Goal: Complete application form

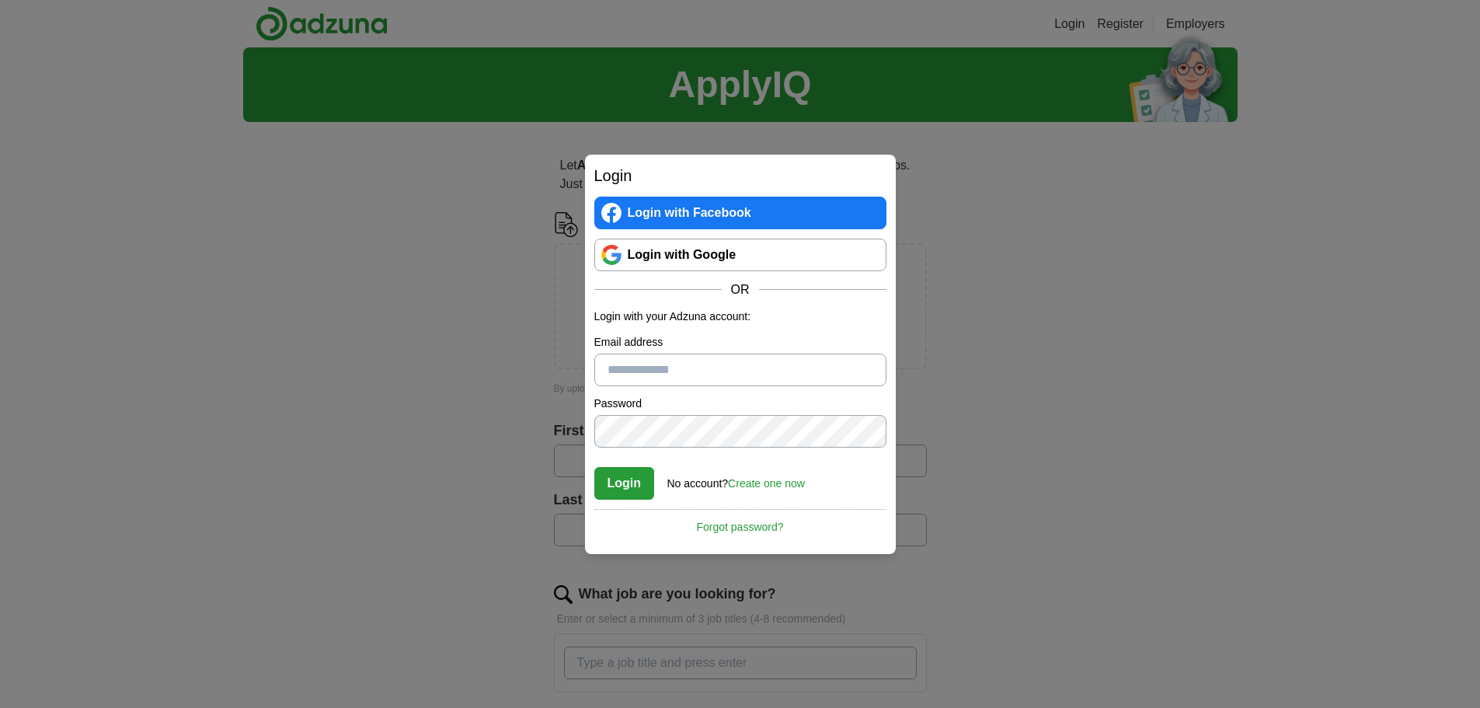
click at [660, 257] on link "Login with Google" at bounding box center [740, 254] width 292 height 33
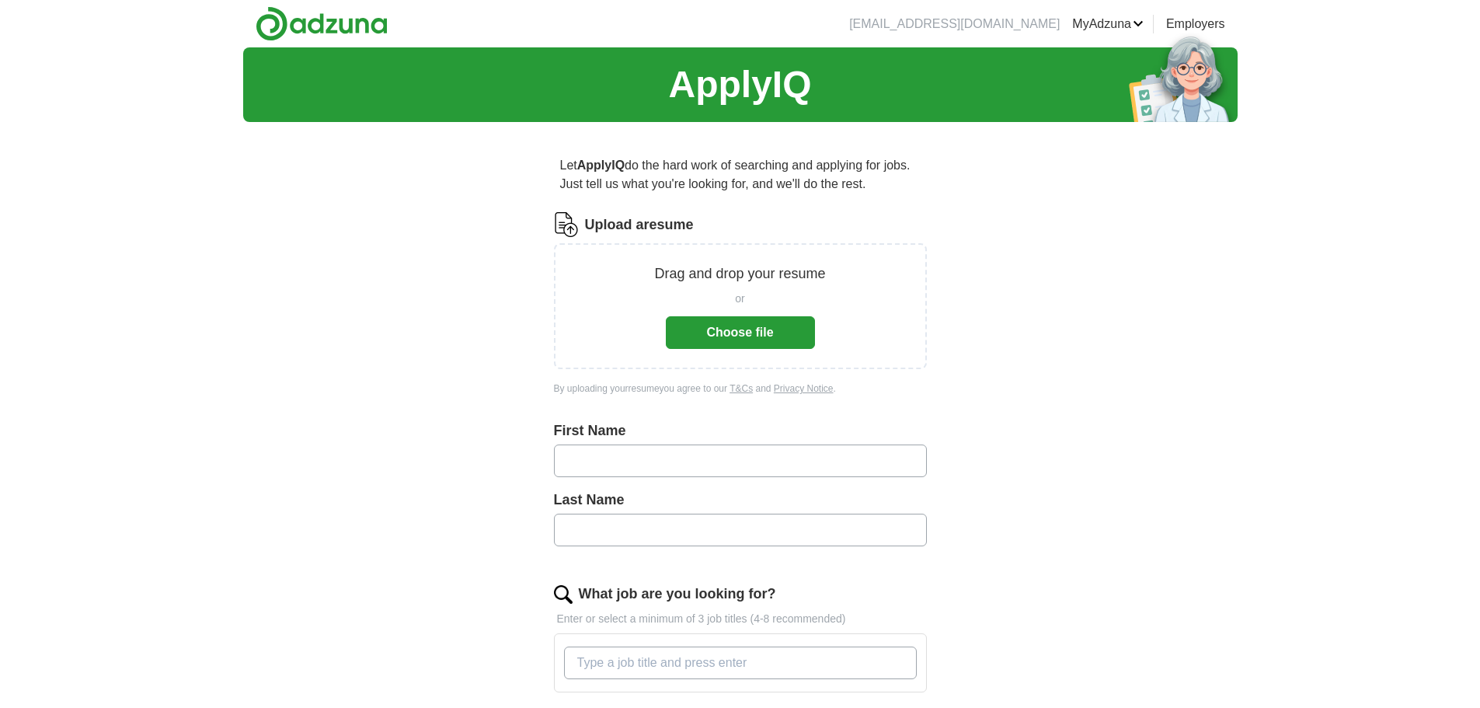
click at [764, 335] on button "Choose file" at bounding box center [740, 332] width 149 height 33
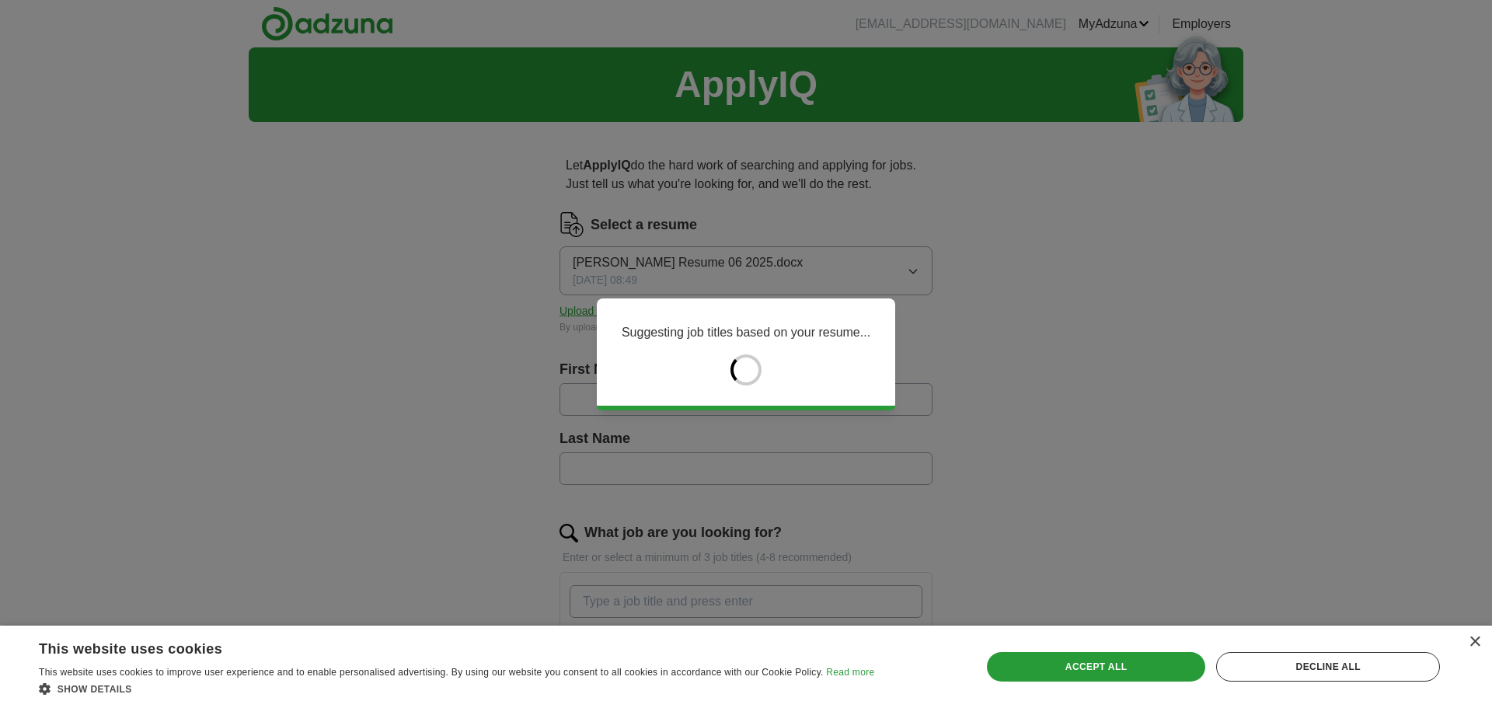
type input "******"
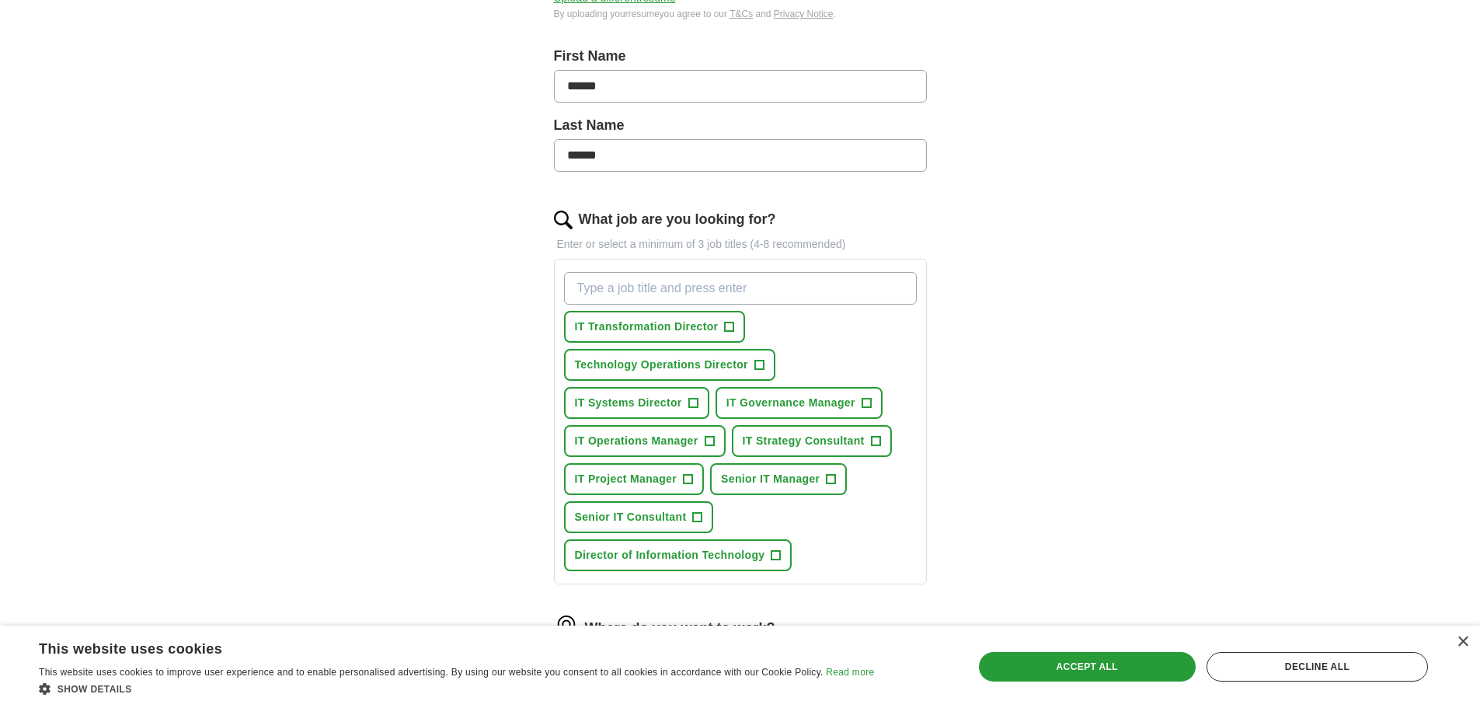
scroll to position [316, 0]
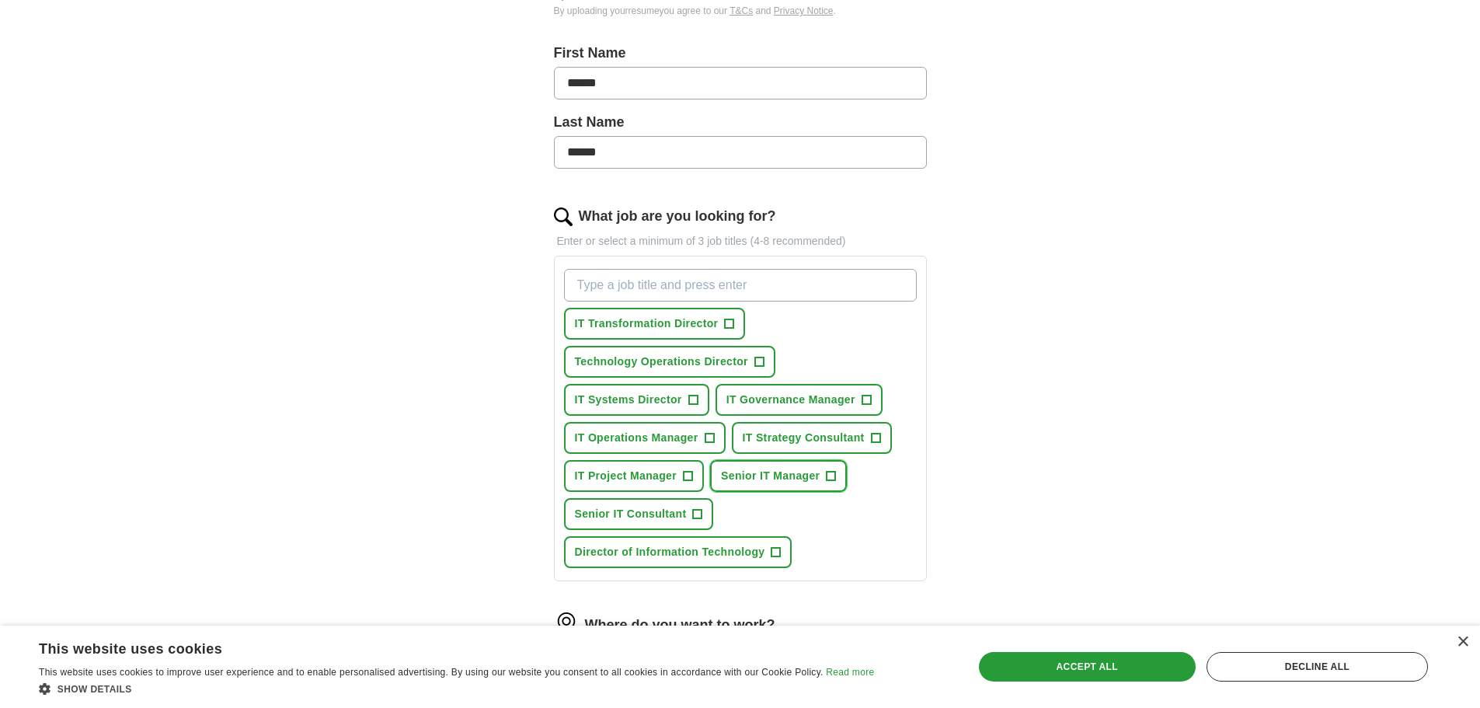
click at [795, 479] on span "Senior IT Manager" at bounding box center [770, 476] width 99 height 16
click at [701, 557] on span "Director of Information Technology" at bounding box center [670, 552] width 190 height 16
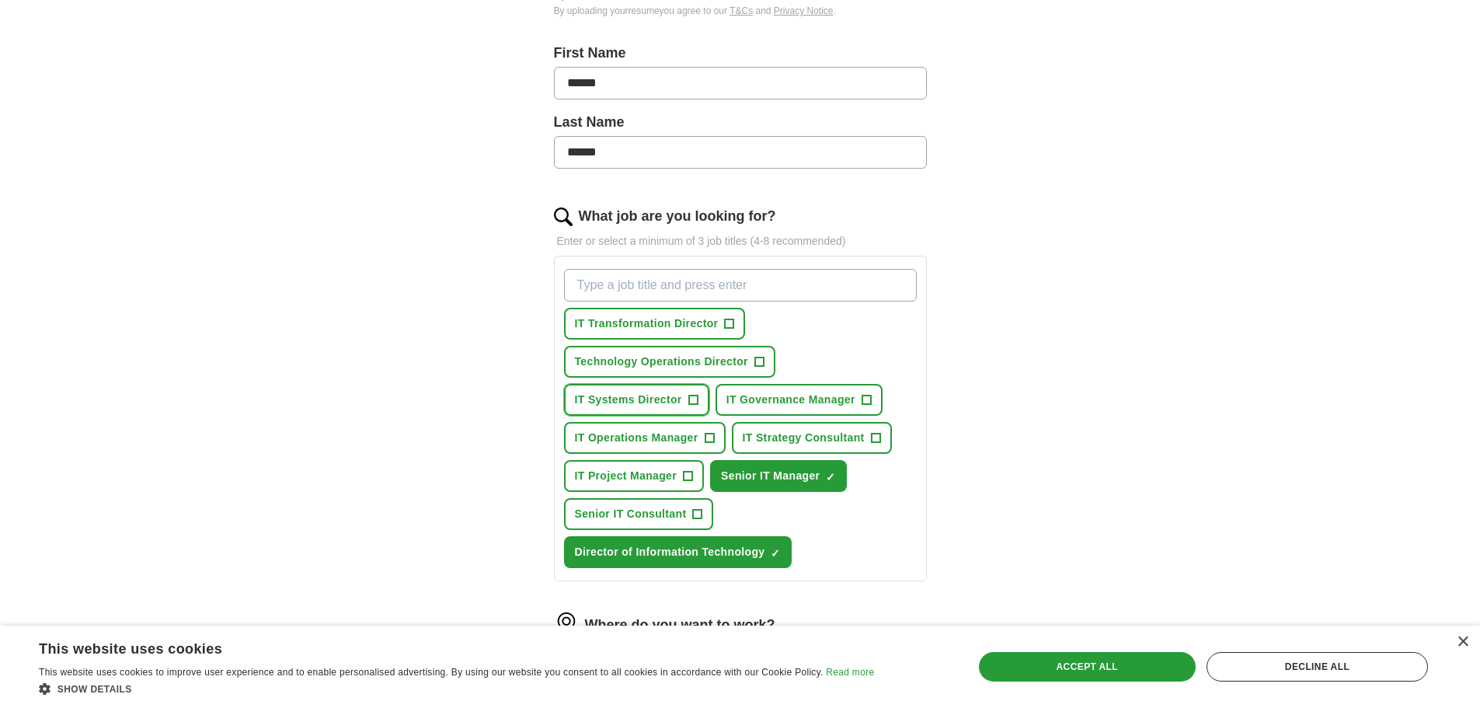
click at [659, 397] on span "IT Systems Director" at bounding box center [628, 400] width 107 height 16
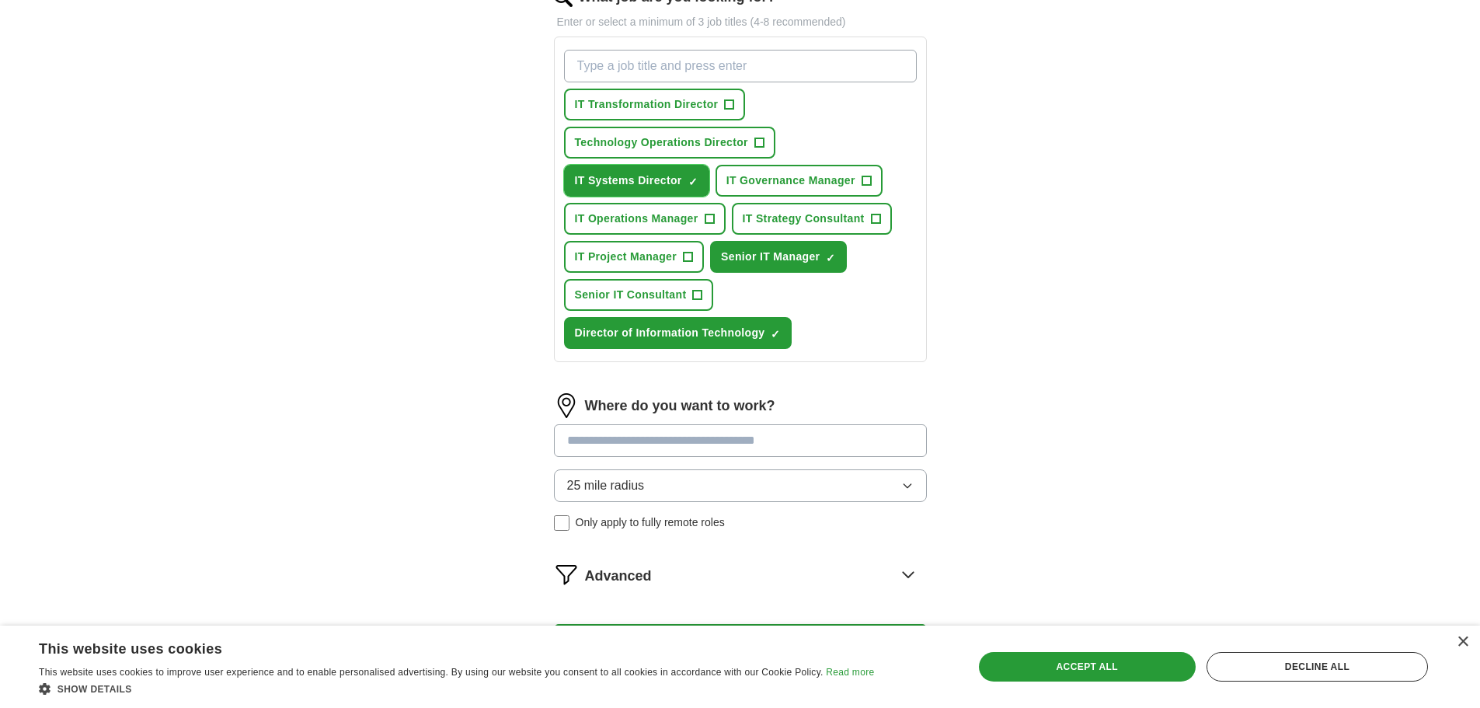
scroll to position [554, 0]
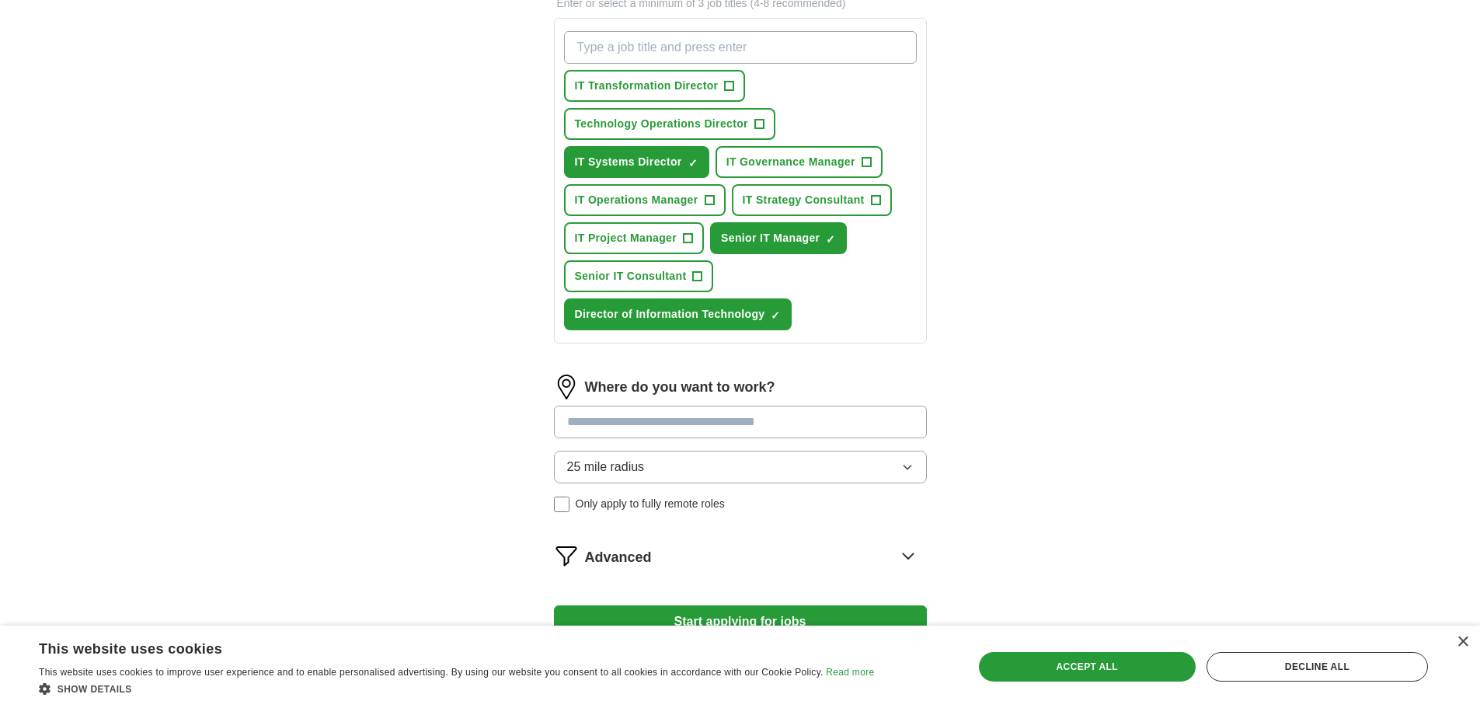
click at [792, 428] on input at bounding box center [740, 422] width 373 height 33
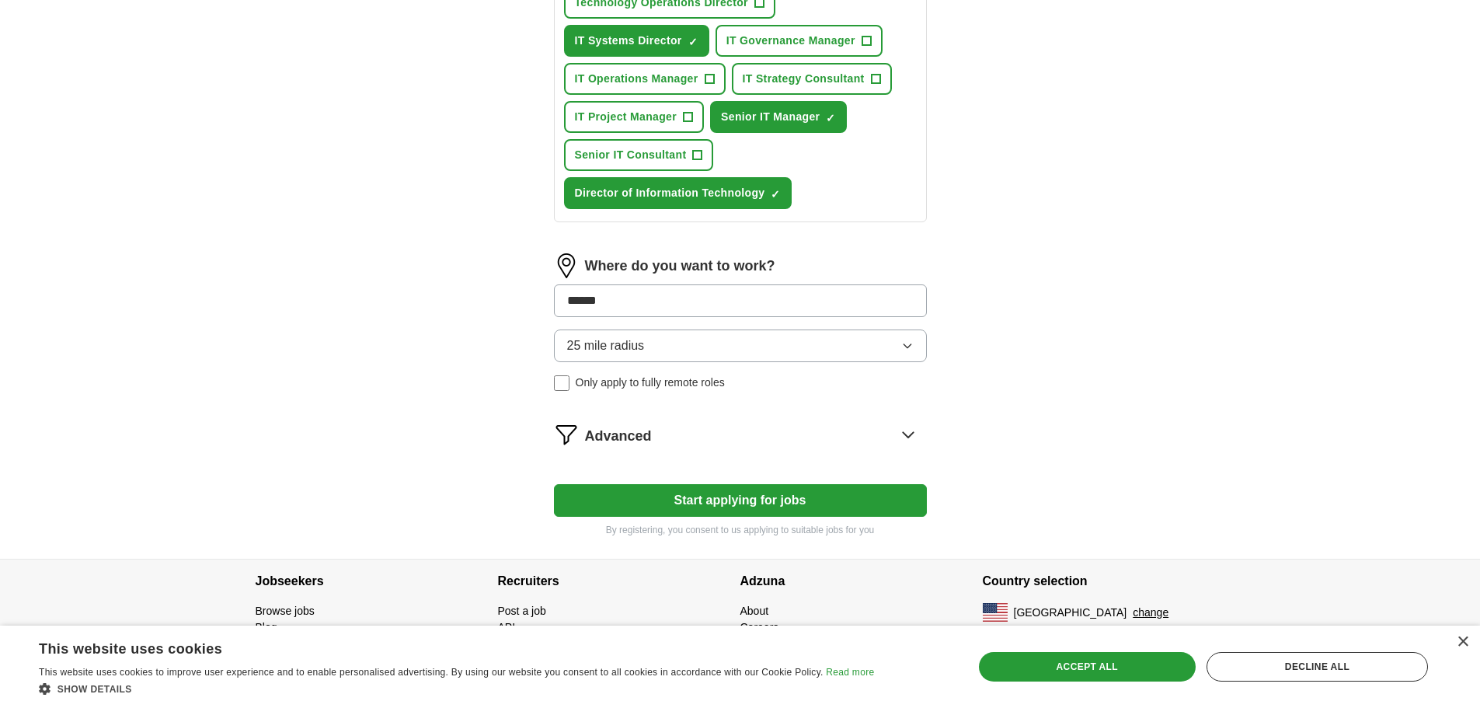
scroll to position [683, 0]
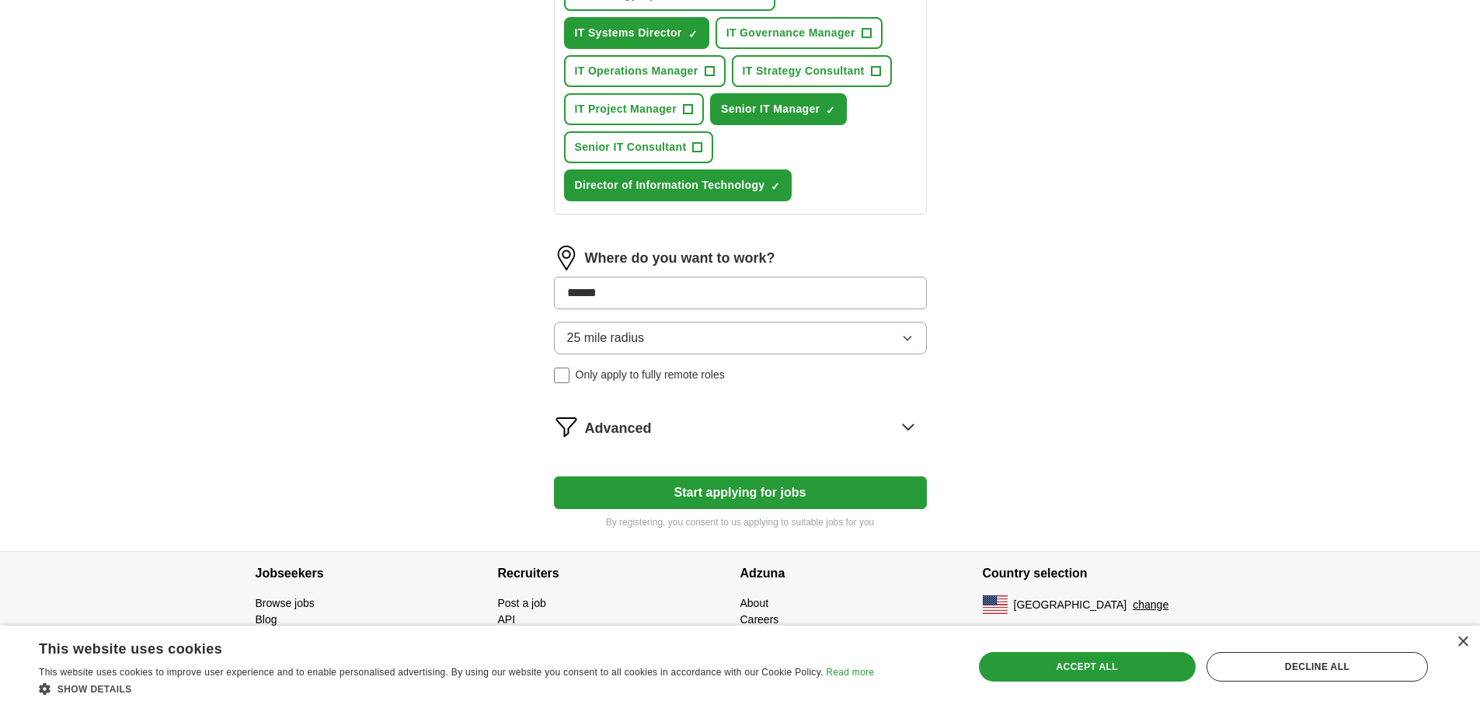
type input "******"
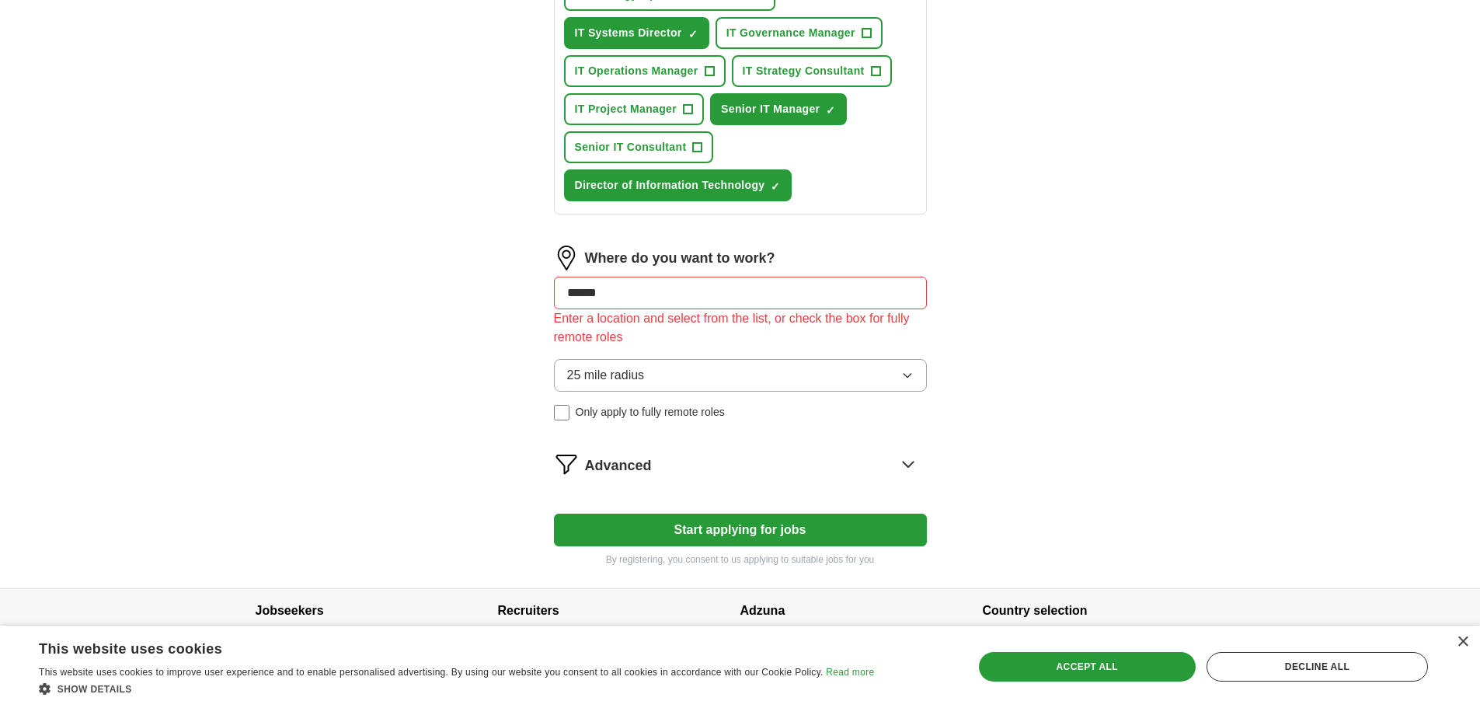
click at [914, 422] on form "Select a resume Tomiko Chavis Resume 06 2025.docx 09/04/2025, 08:49 Upload a di…" at bounding box center [740, 47] width 373 height 1037
click at [815, 298] on input "******" at bounding box center [740, 293] width 373 height 33
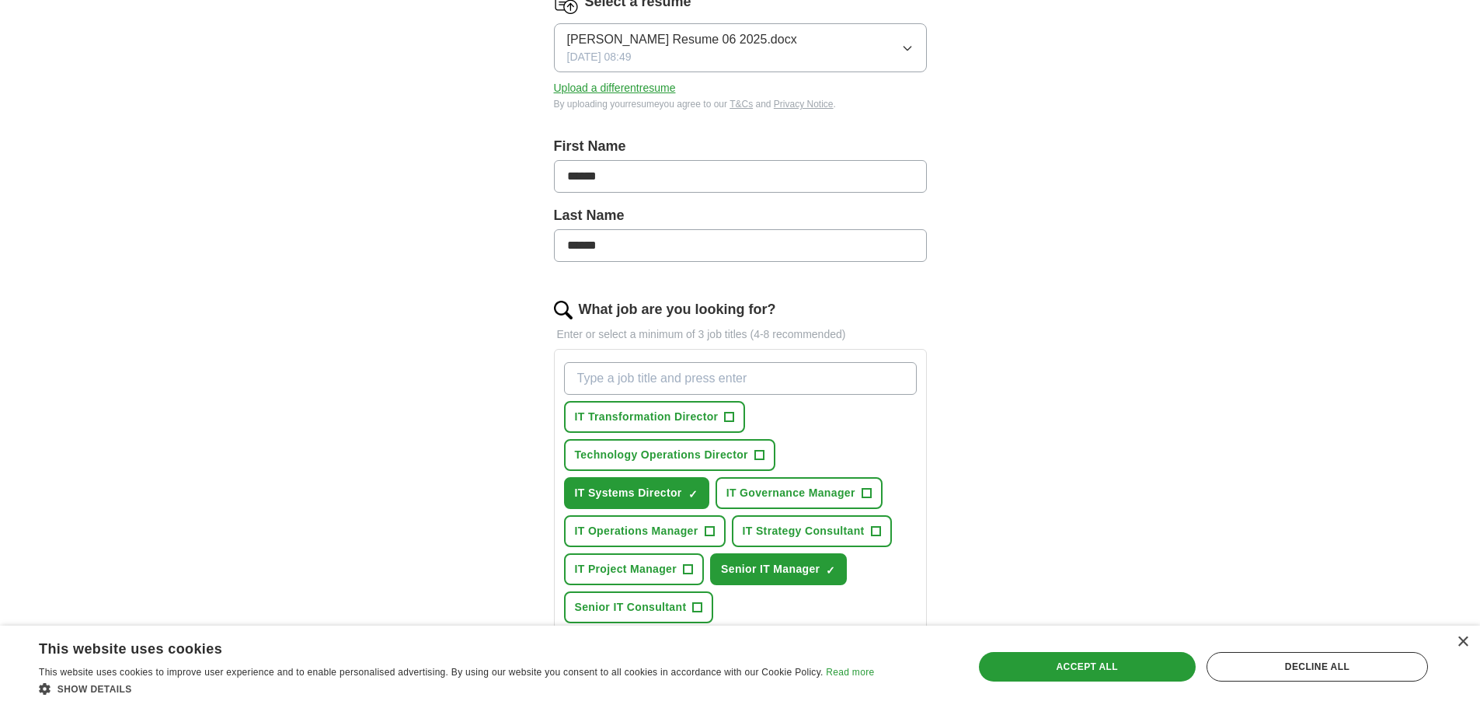
scroll to position [221, 0]
click at [1335, 665] on div "Decline all" at bounding box center [1316, 667] width 221 height 30
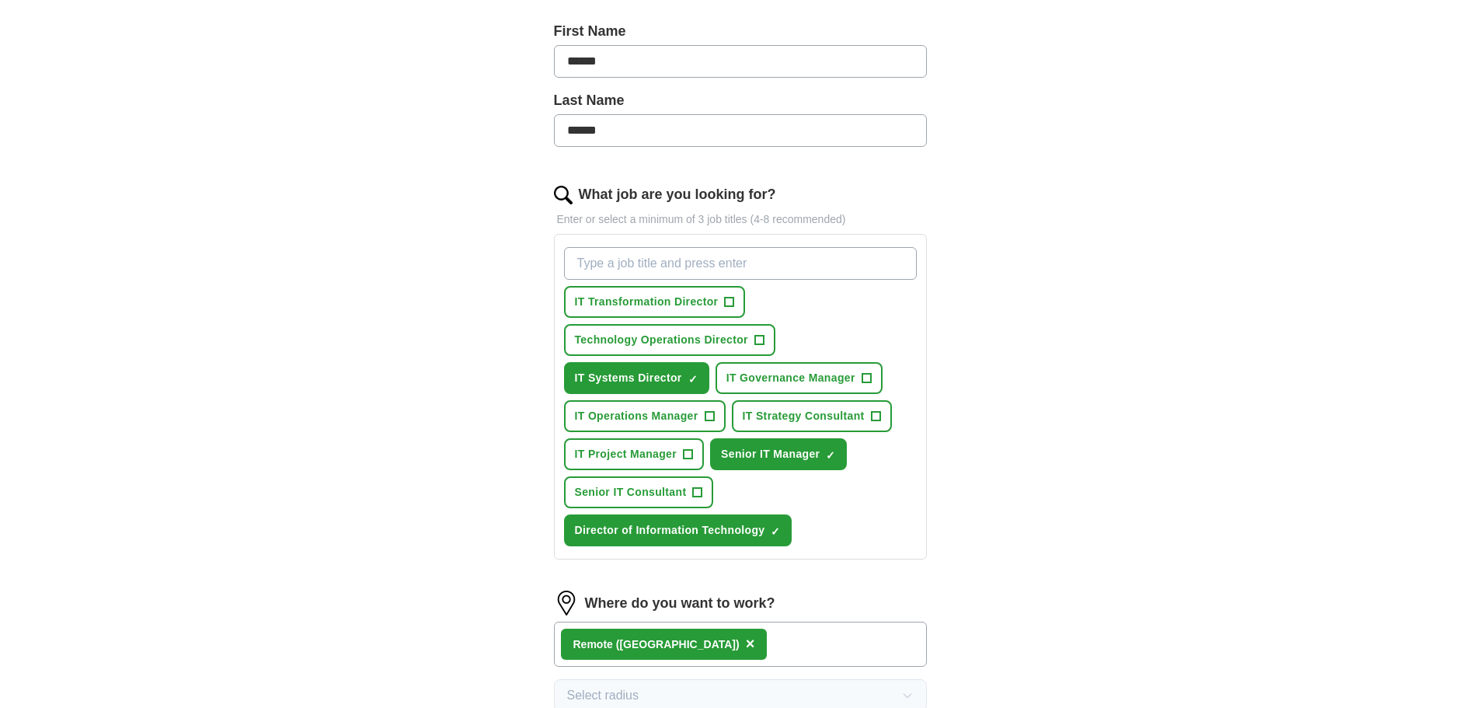
scroll to position [343, 0]
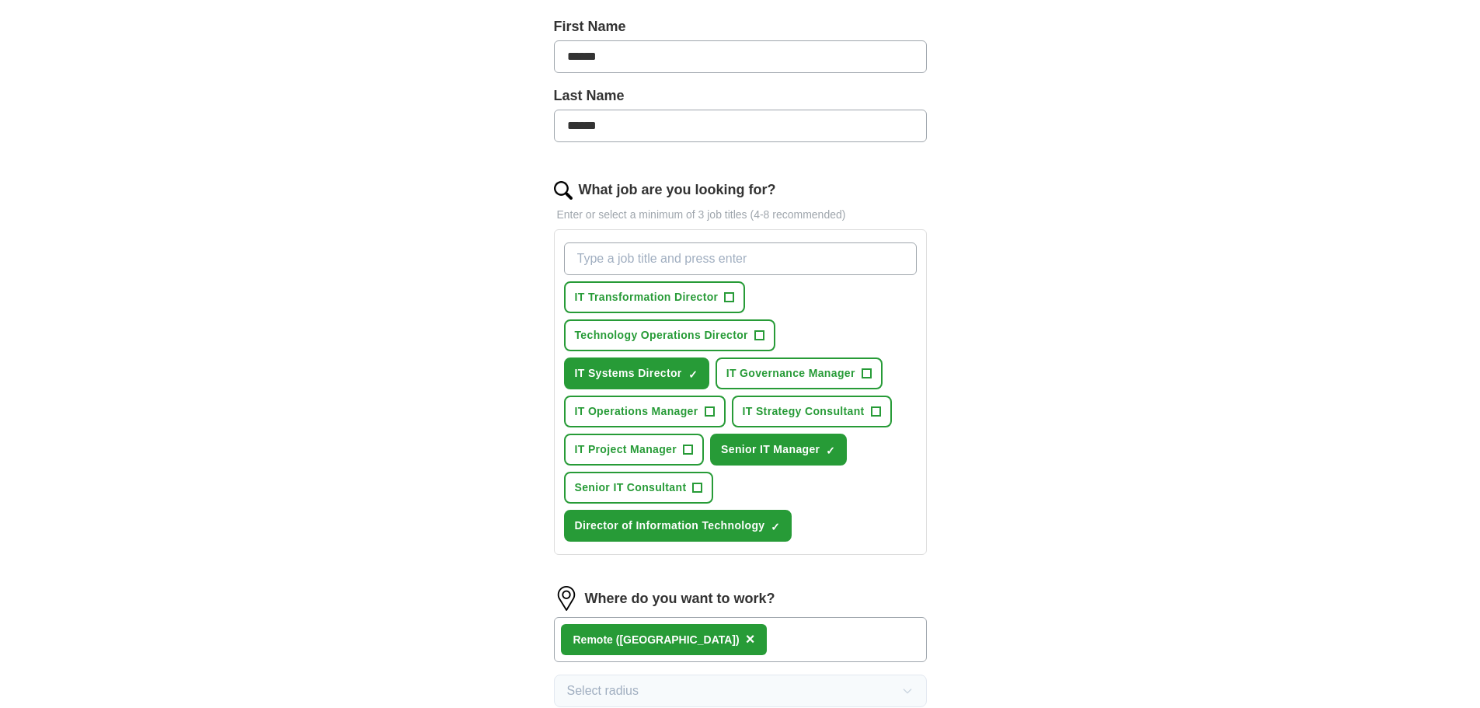
click at [889, 253] on input "What job are you looking for?" at bounding box center [740, 258] width 353 height 33
click at [868, 259] on input "Customer Service" at bounding box center [740, 258] width 353 height 33
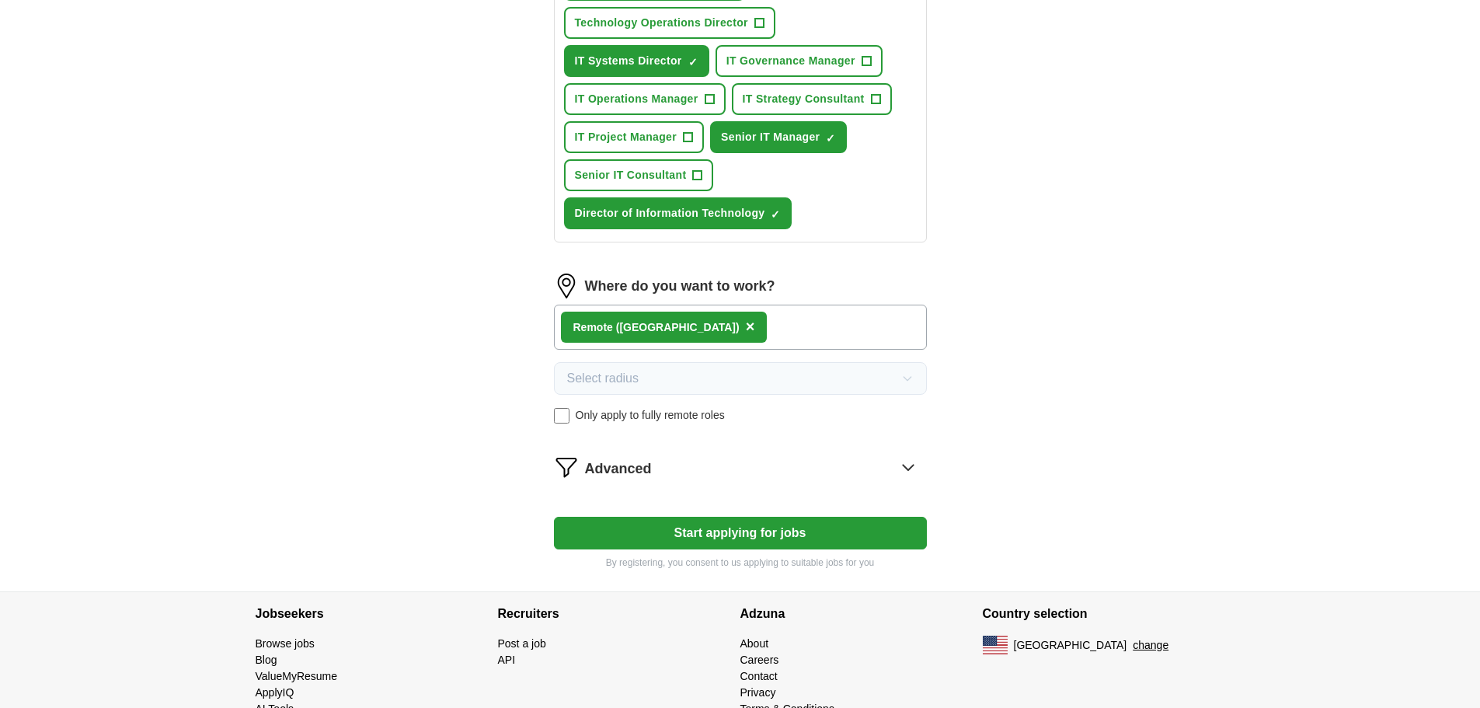
scroll to position [692, 0]
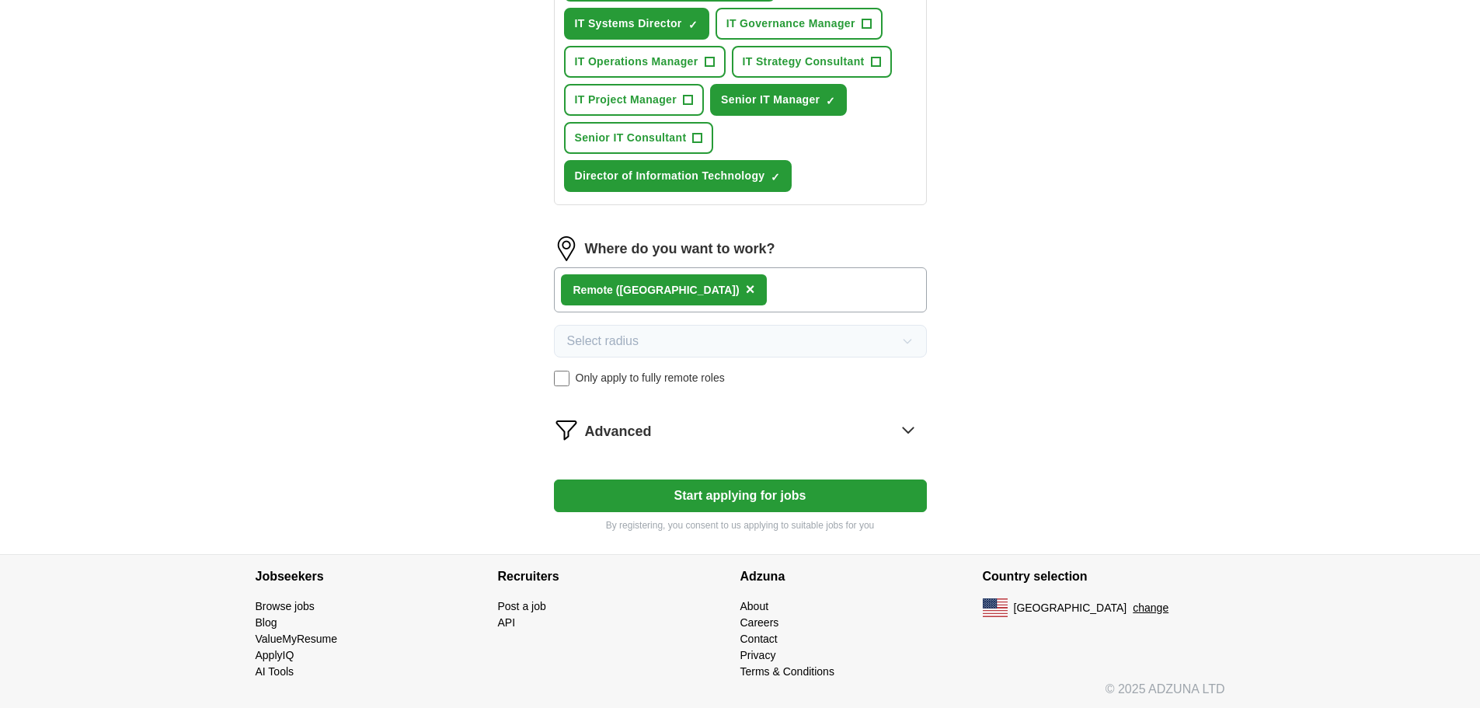
type input "Customer Service"
click at [914, 426] on icon at bounding box center [908, 429] width 25 height 25
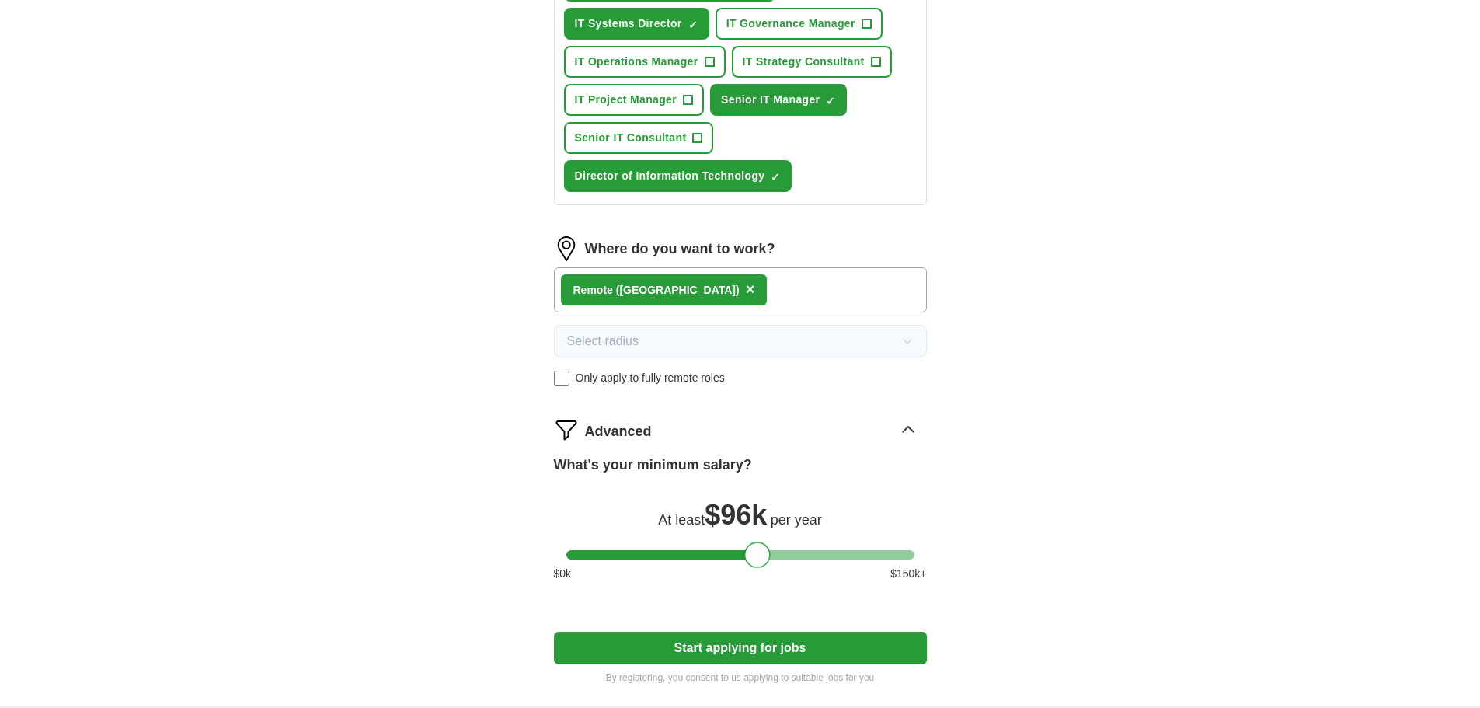
click at [757, 555] on div at bounding box center [740, 554] width 348 height 9
click at [717, 554] on div at bounding box center [740, 554] width 348 height 9
click at [734, 554] on div at bounding box center [740, 554] width 348 height 9
click at [726, 646] on button "Start applying for jobs" at bounding box center [740, 648] width 373 height 33
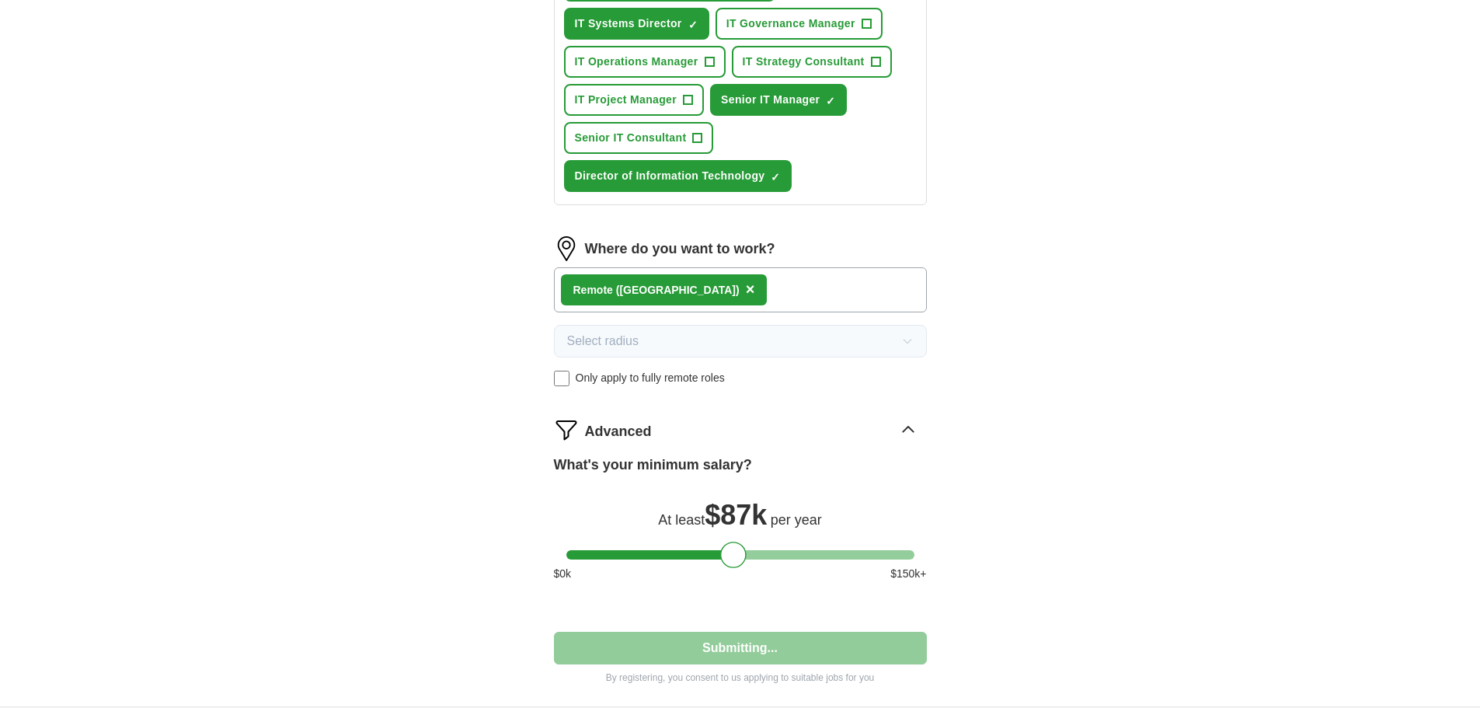
select select "**"
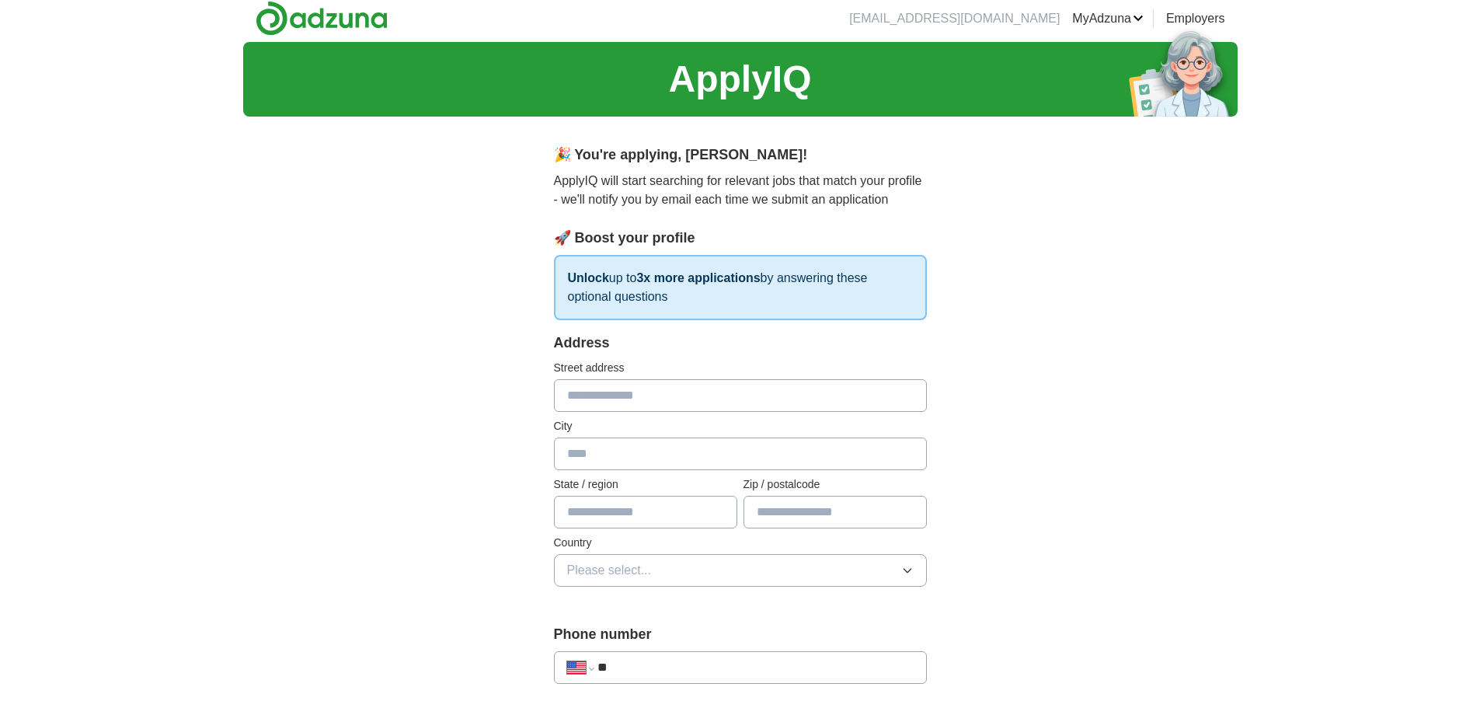
scroll to position [0, 0]
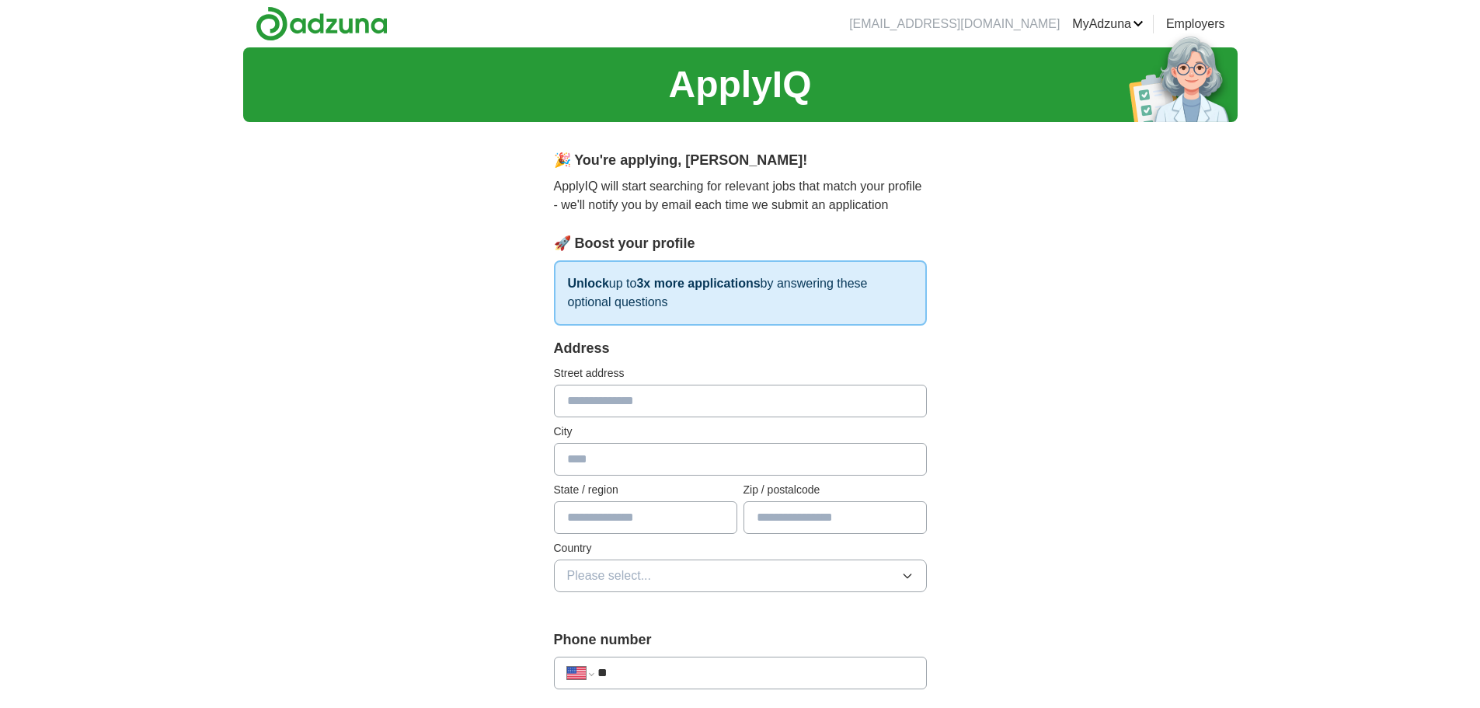
click at [742, 402] on input "text" at bounding box center [740, 401] width 373 height 33
type input "**********"
type input "*****"
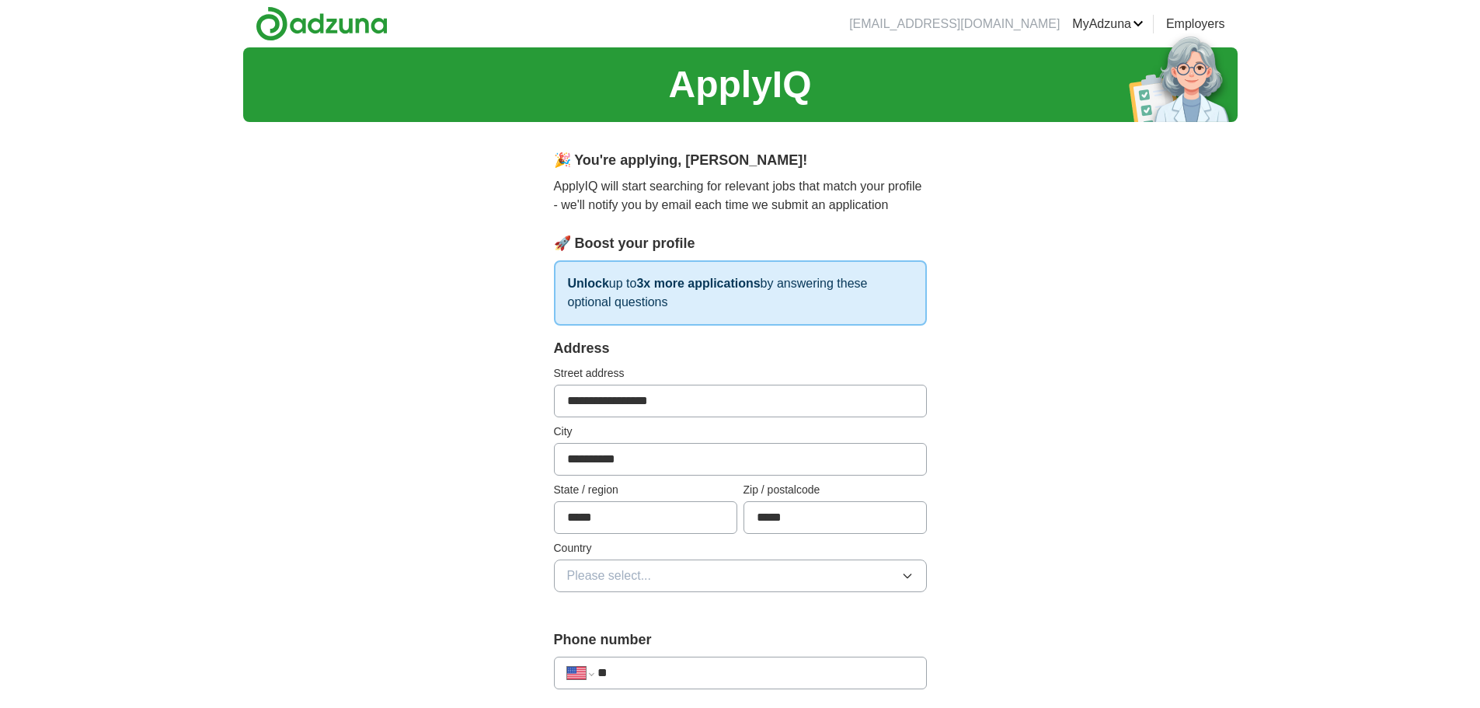
click at [741, 578] on button "Please select..." at bounding box center [740, 575] width 373 height 33
click at [727, 633] on li "United States" at bounding box center [740, 644] width 371 height 32
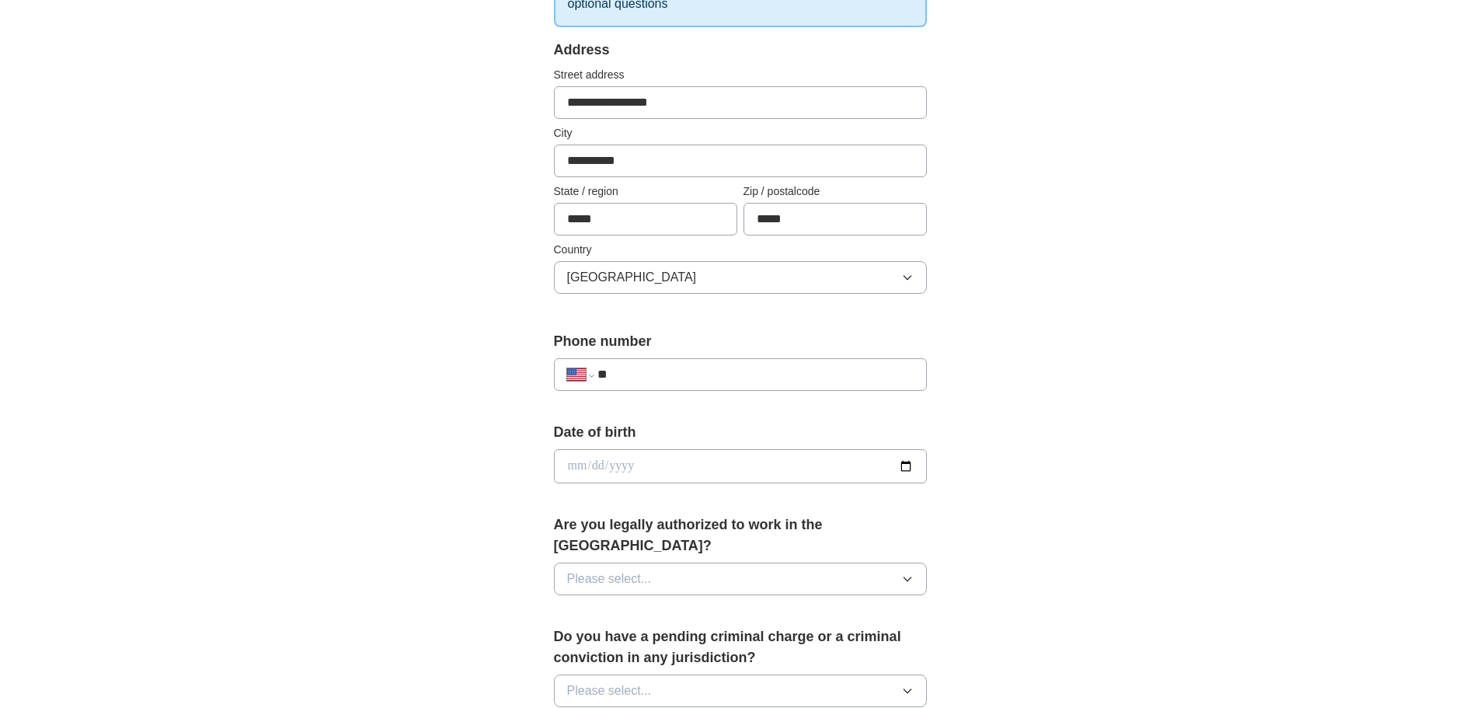
scroll to position [311, 0]
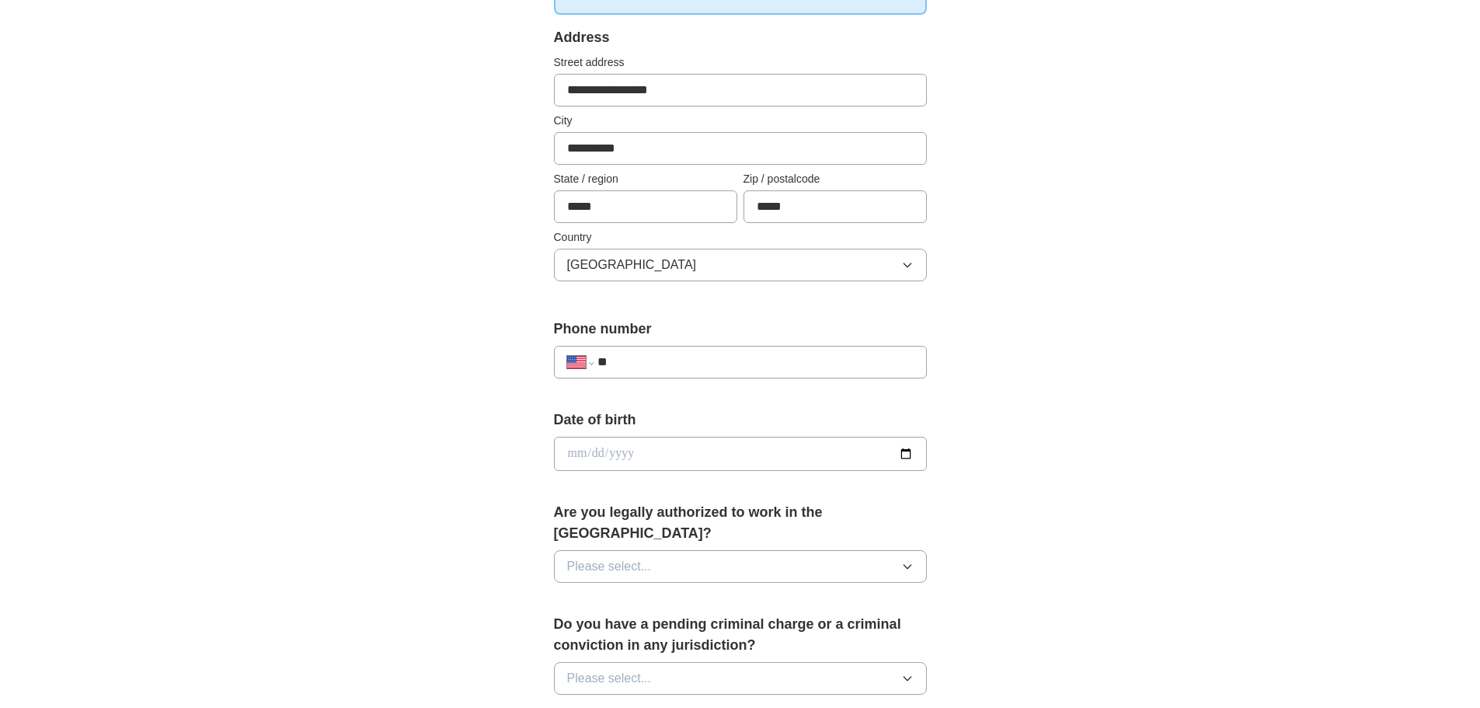
click at [717, 362] on input "**" at bounding box center [754, 362] width 315 height 19
type input "**********"
click at [569, 451] on input "date" at bounding box center [740, 454] width 373 height 34
type input "**********"
click at [674, 552] on button "Please select..." at bounding box center [740, 566] width 373 height 33
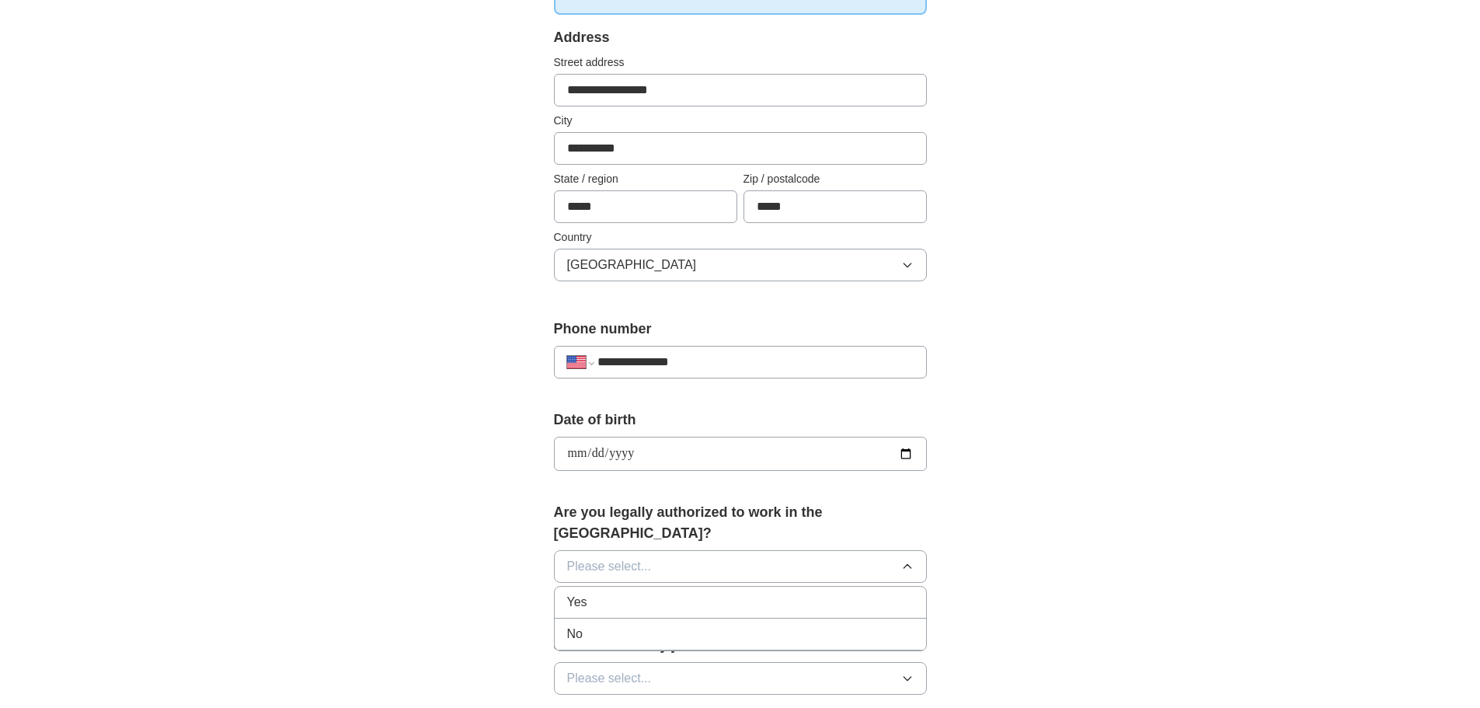
click at [649, 593] on div "Yes" at bounding box center [740, 602] width 346 height 19
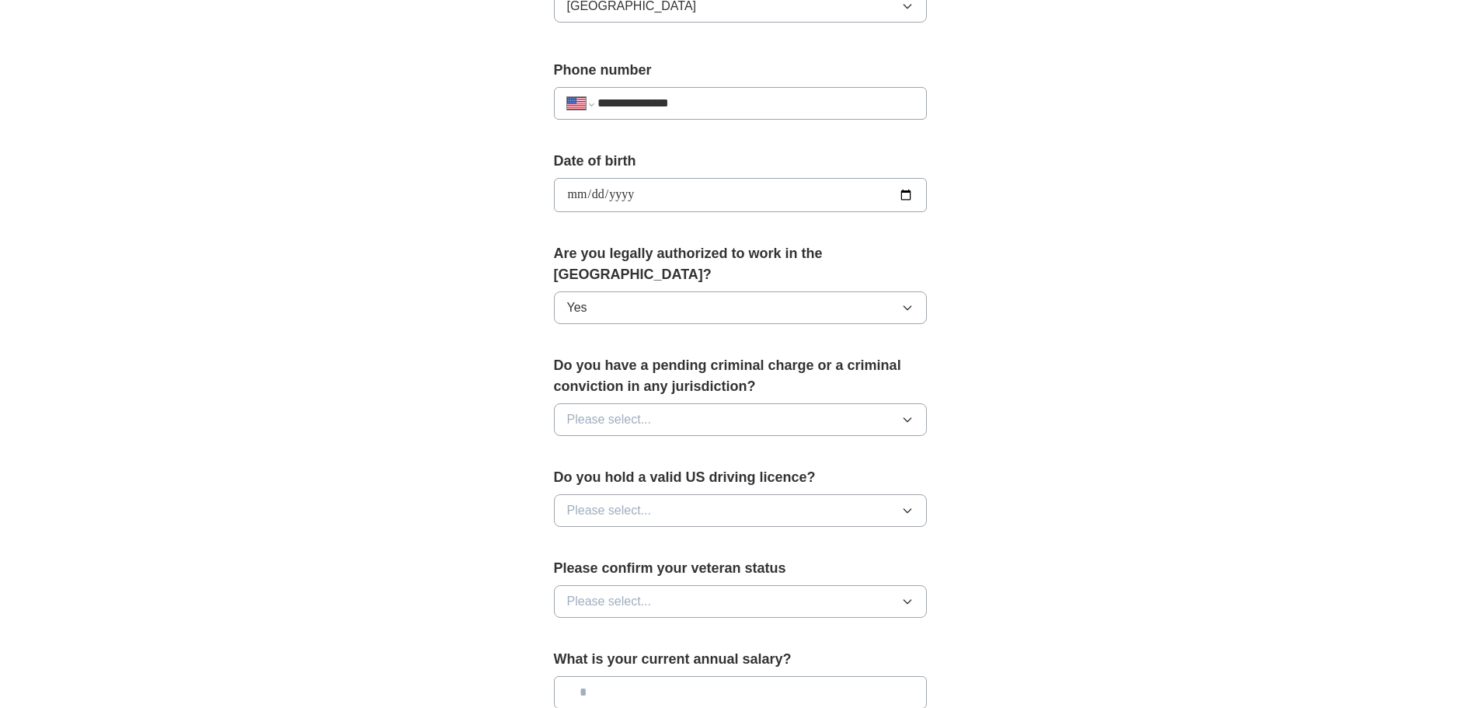
scroll to position [600, 0]
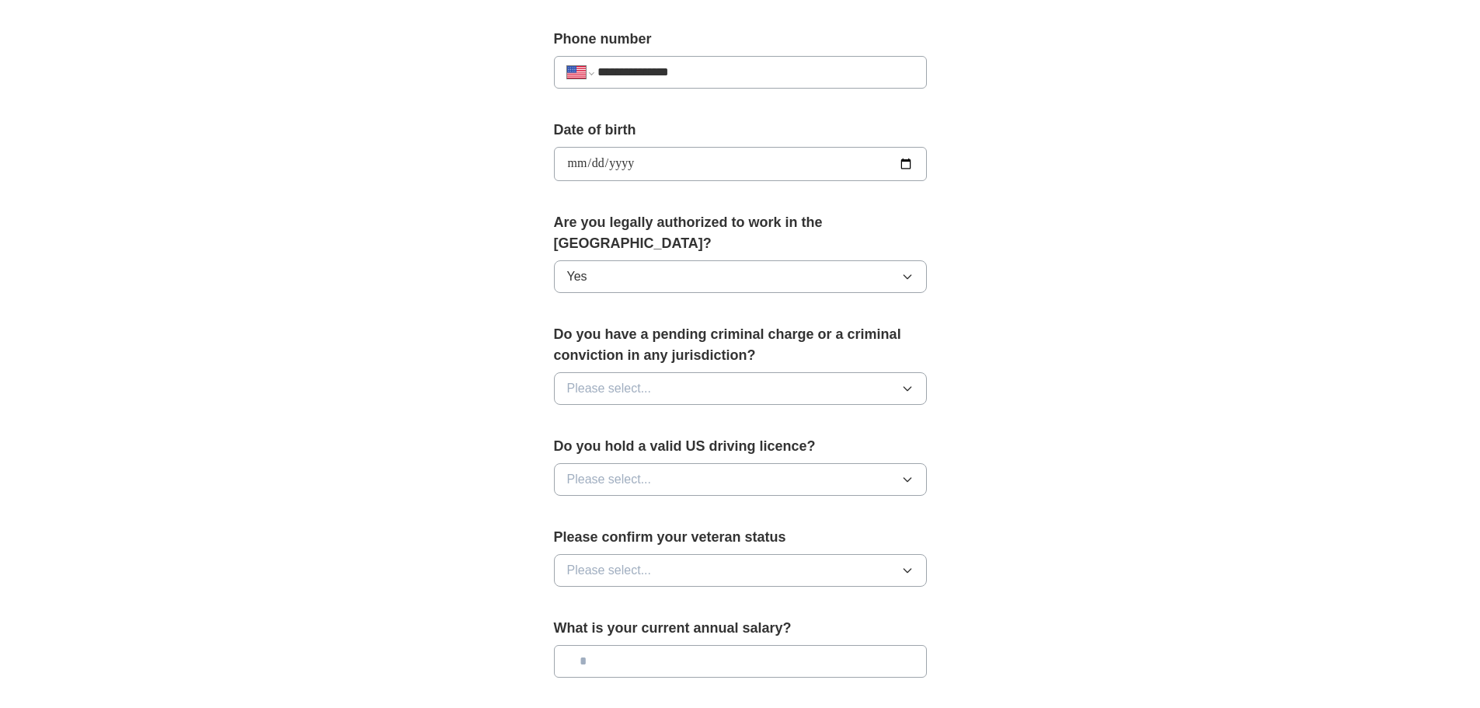
click at [896, 376] on button "Please select..." at bounding box center [740, 388] width 373 height 33
click at [838, 447] on div "No" at bounding box center [740, 456] width 346 height 19
click at [855, 463] on button "Please select..." at bounding box center [740, 479] width 373 height 33
click at [803, 506] on div "Yes" at bounding box center [740, 515] width 346 height 19
click at [875, 554] on button "Please select..." at bounding box center [740, 570] width 373 height 33
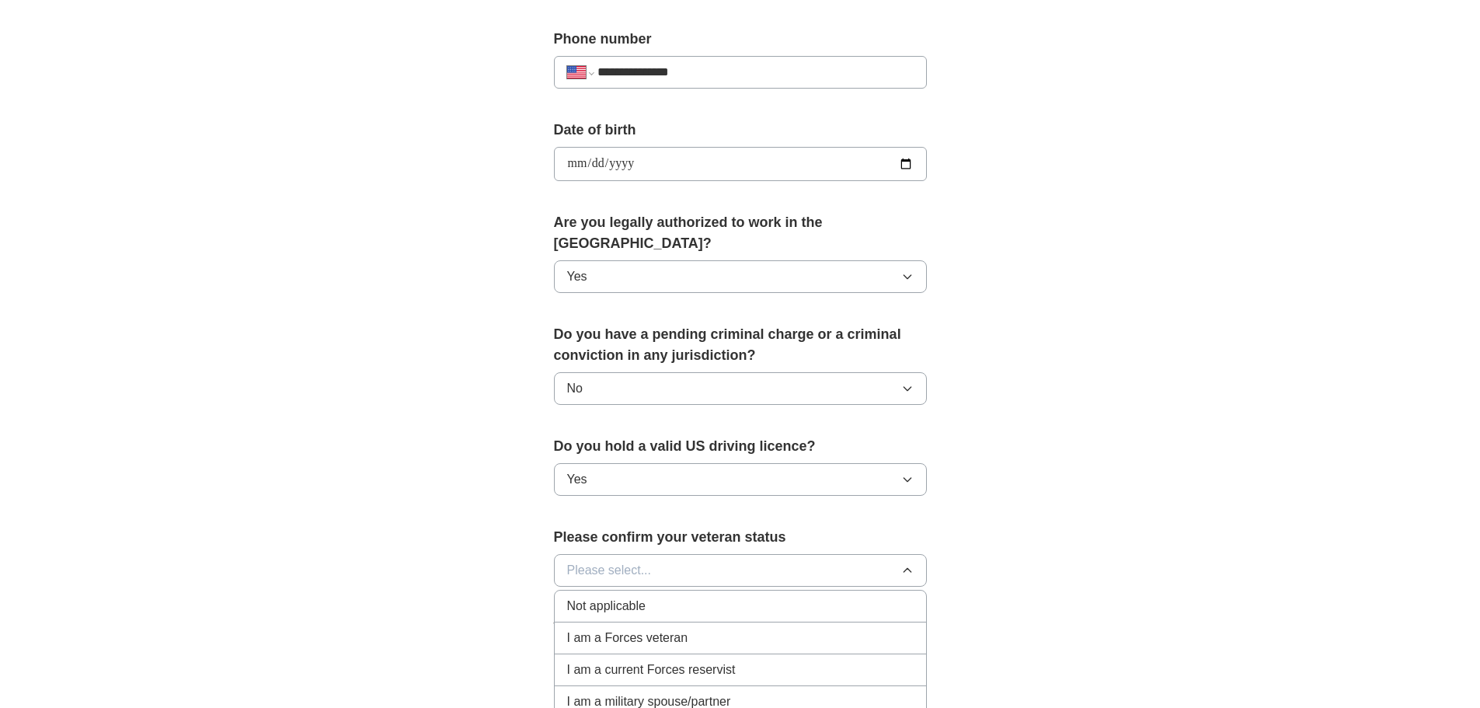
click at [796, 597] on div "Not applicable" at bounding box center [740, 606] width 346 height 19
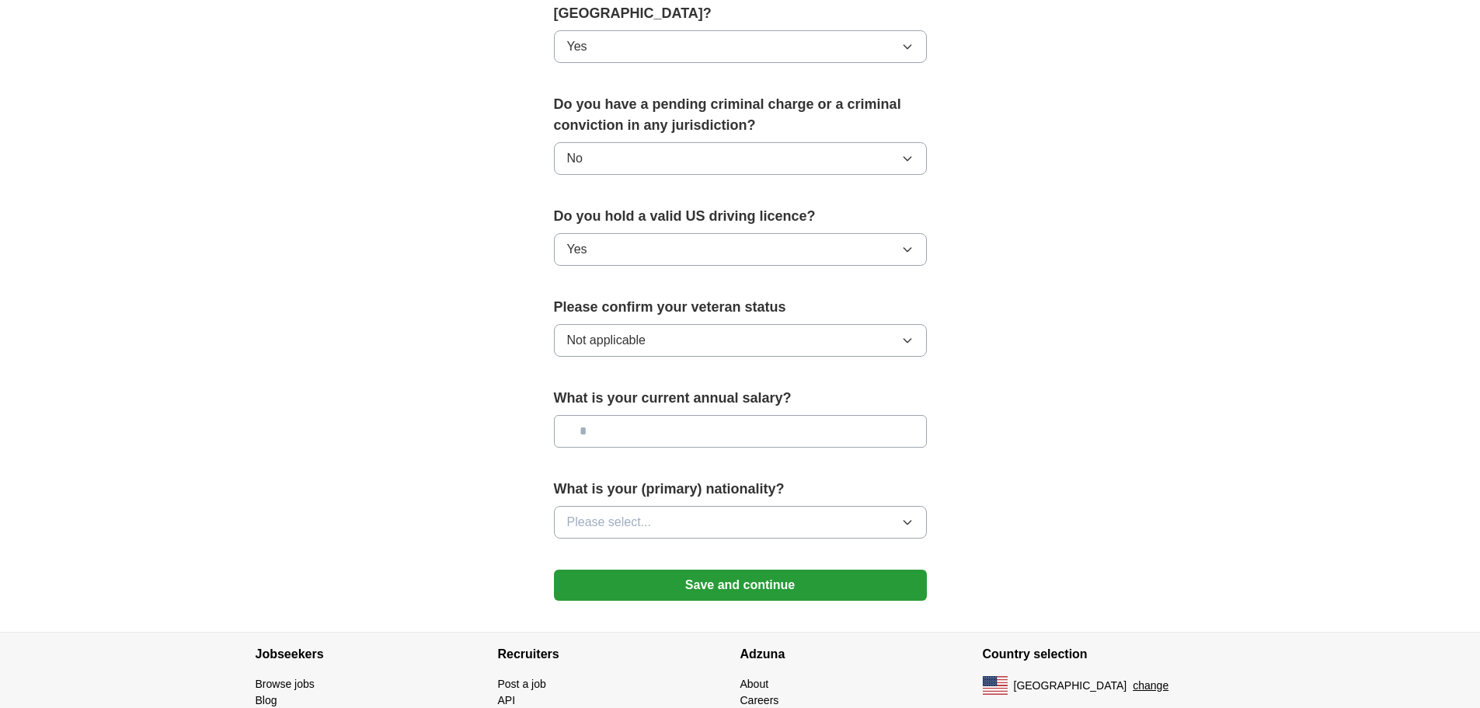
scroll to position [849, 0]
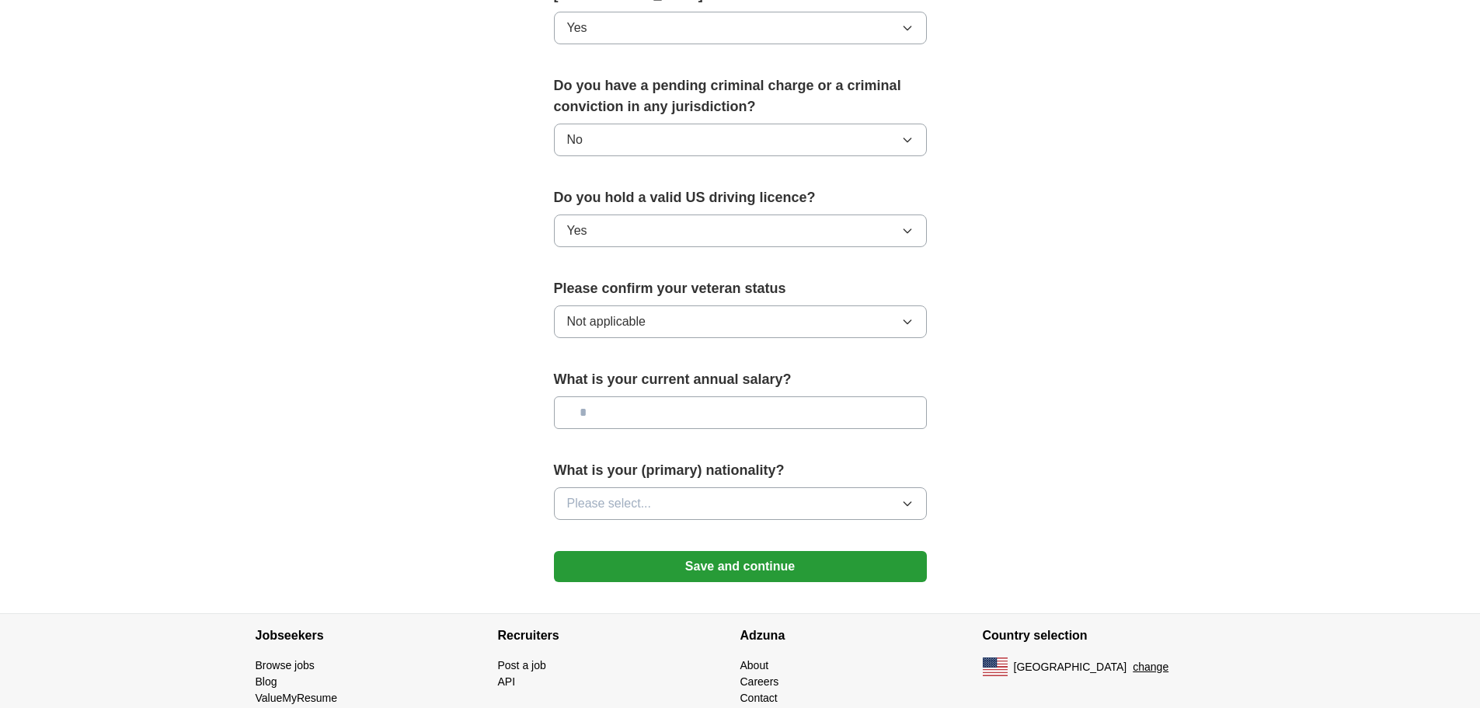
click at [904, 396] on input "text" at bounding box center [740, 412] width 373 height 33
type input "**"
type input "*******"
click at [896, 487] on button "Please select..." at bounding box center [740, 503] width 373 height 33
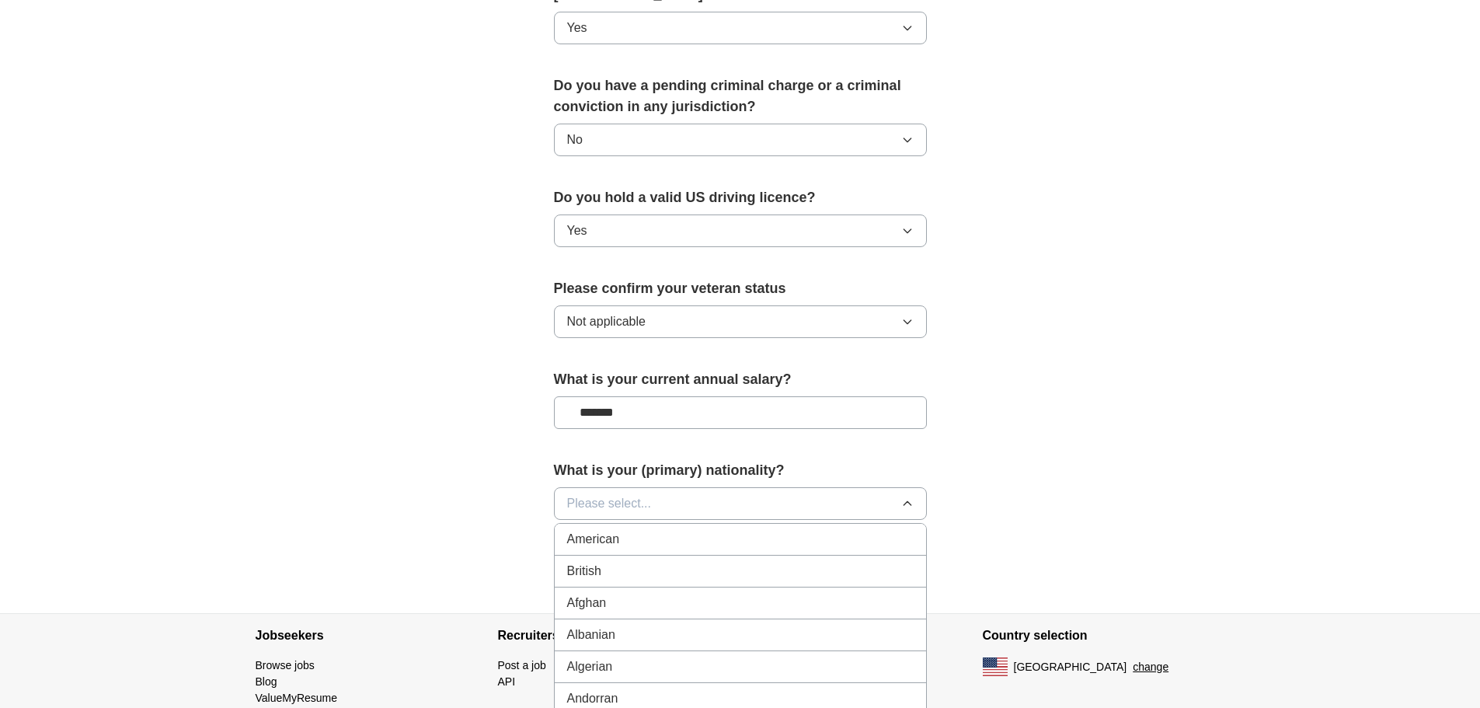
click at [853, 530] on div "American" at bounding box center [740, 539] width 346 height 19
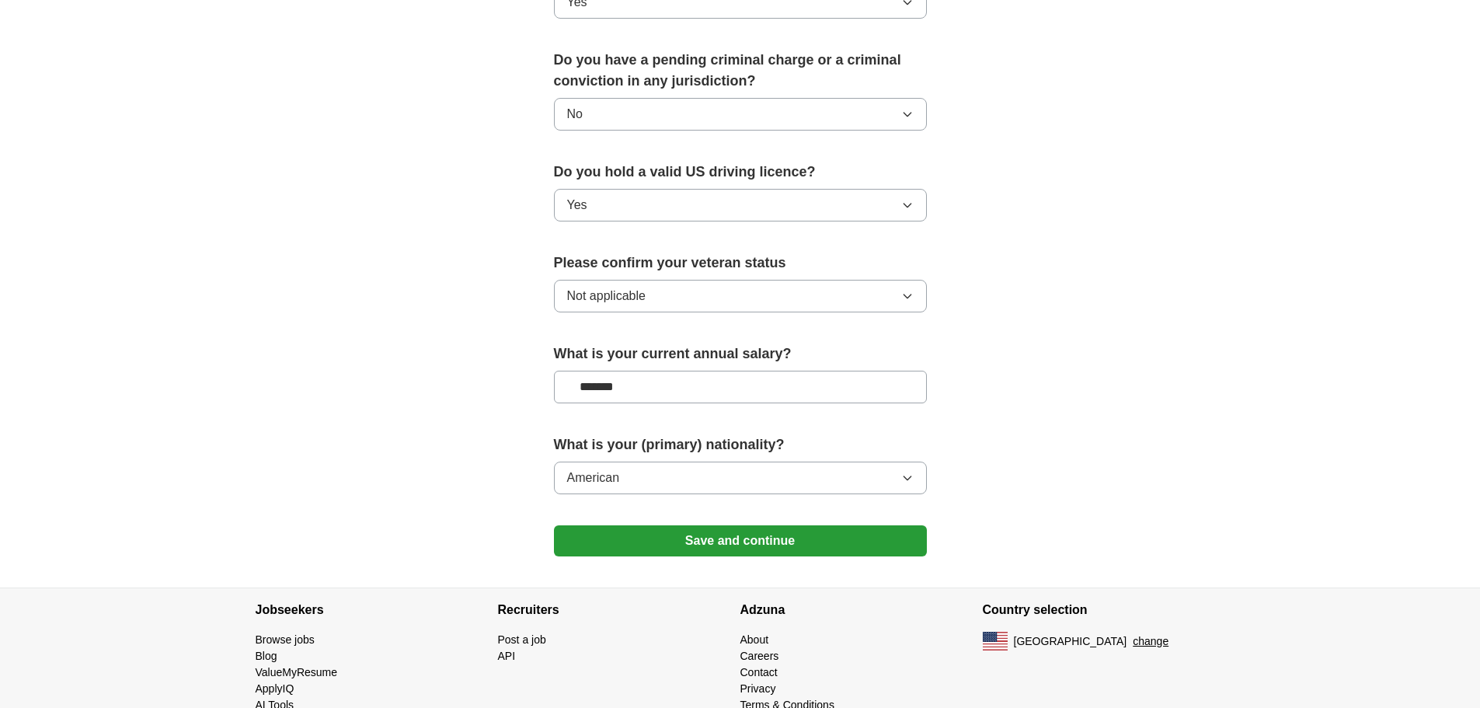
scroll to position [890, 0]
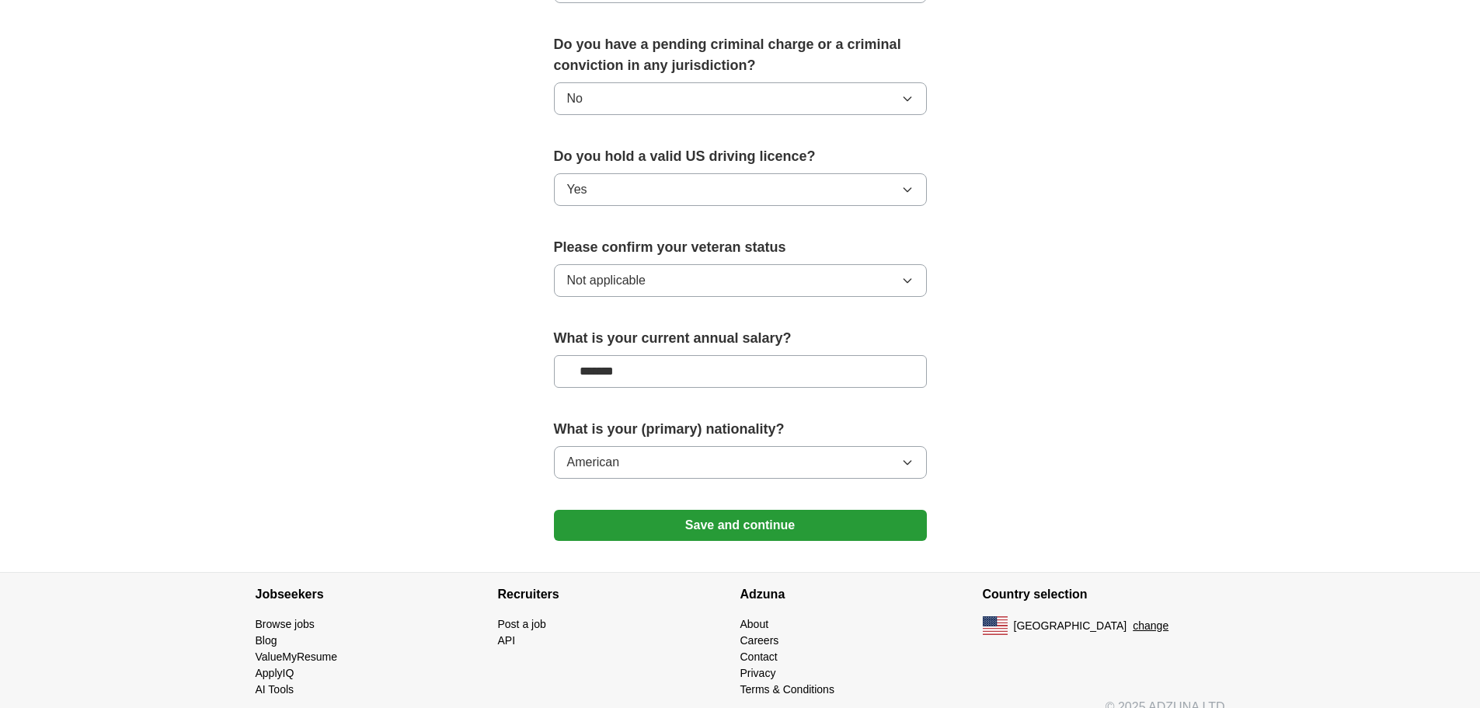
click at [848, 448] on button "American" at bounding box center [740, 462] width 373 height 33
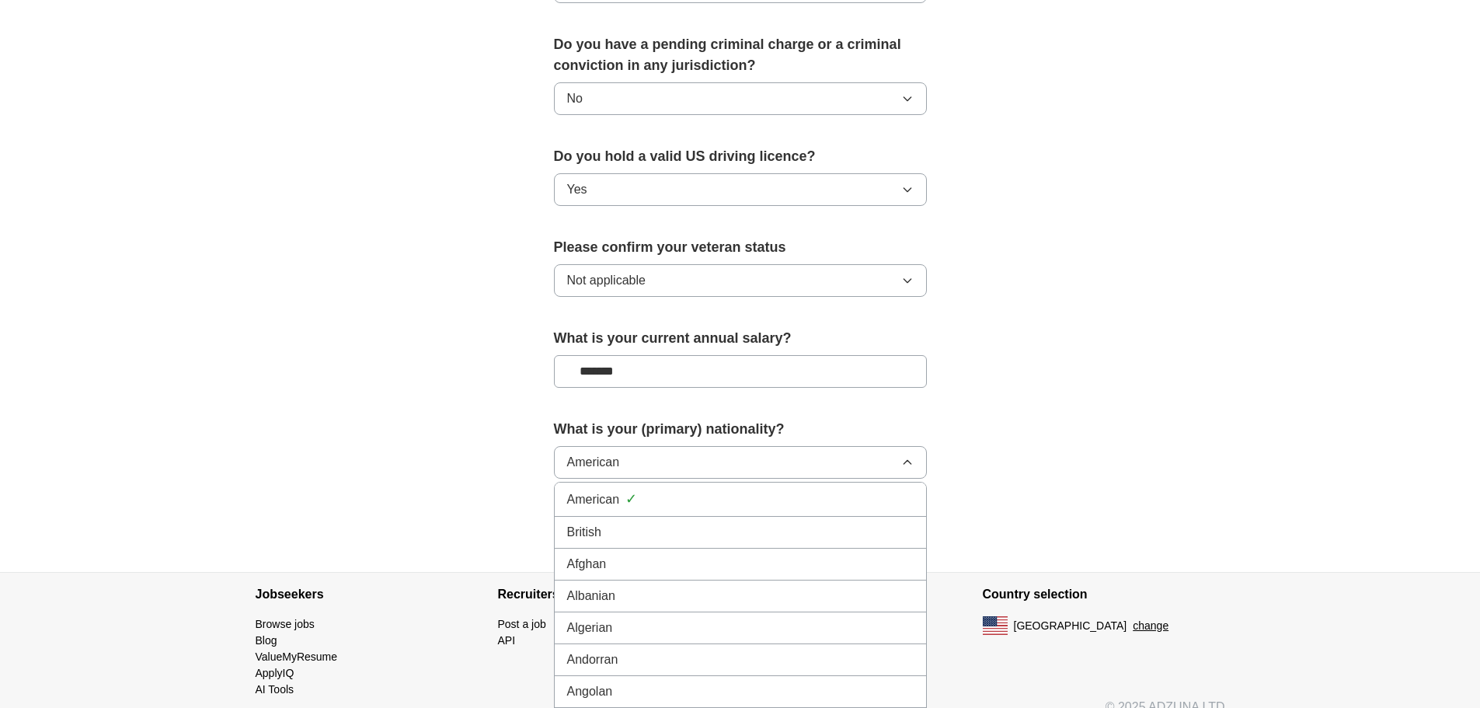
click at [830, 676] on li "Angolan" at bounding box center [740, 692] width 371 height 32
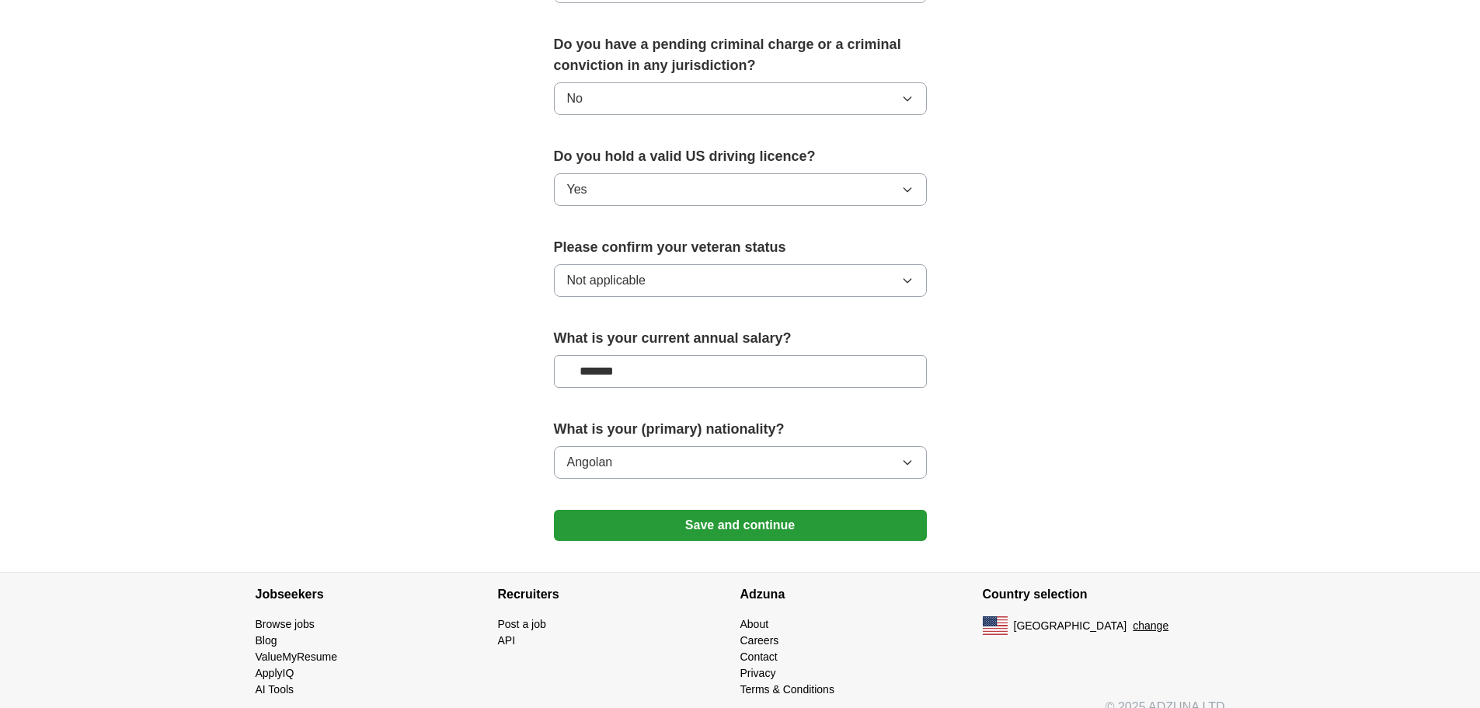
click at [896, 449] on button "Angolan" at bounding box center [740, 462] width 373 height 33
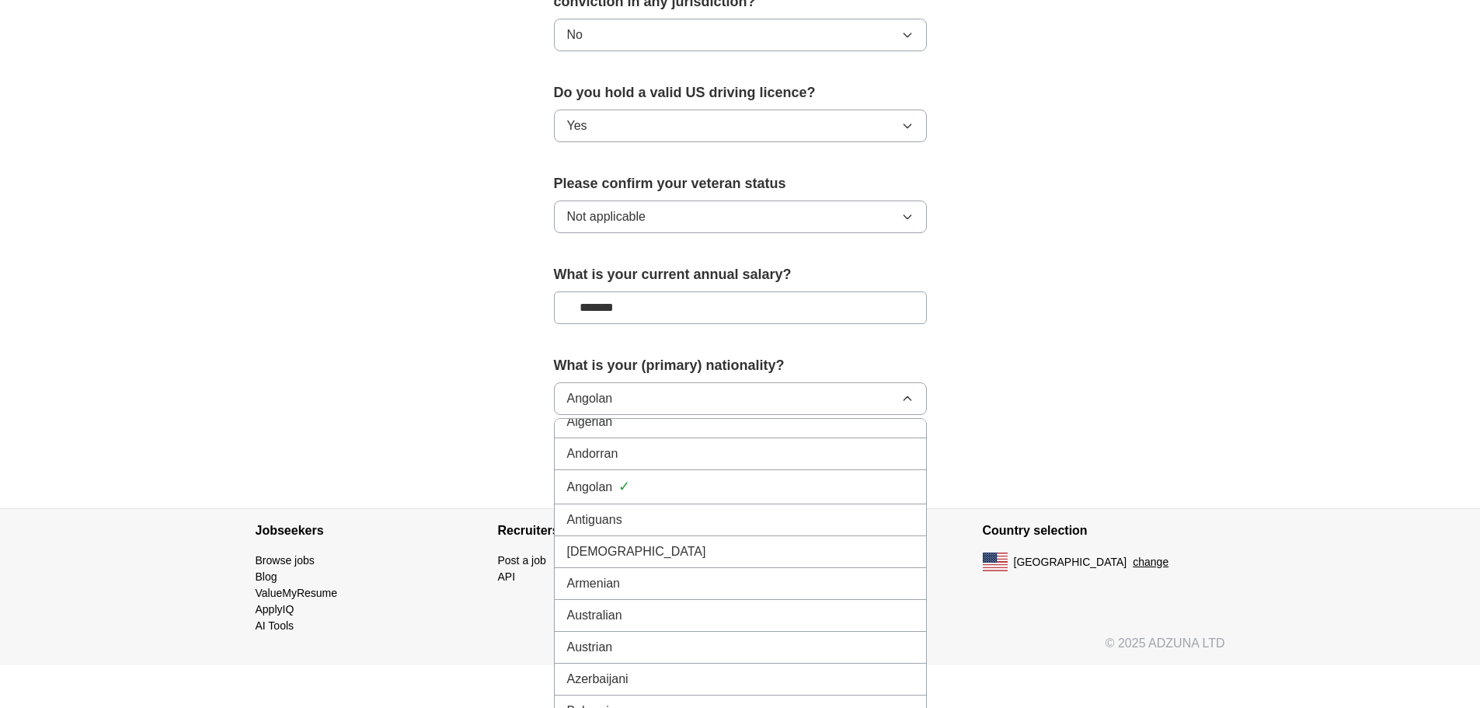
scroll to position [0, 0]
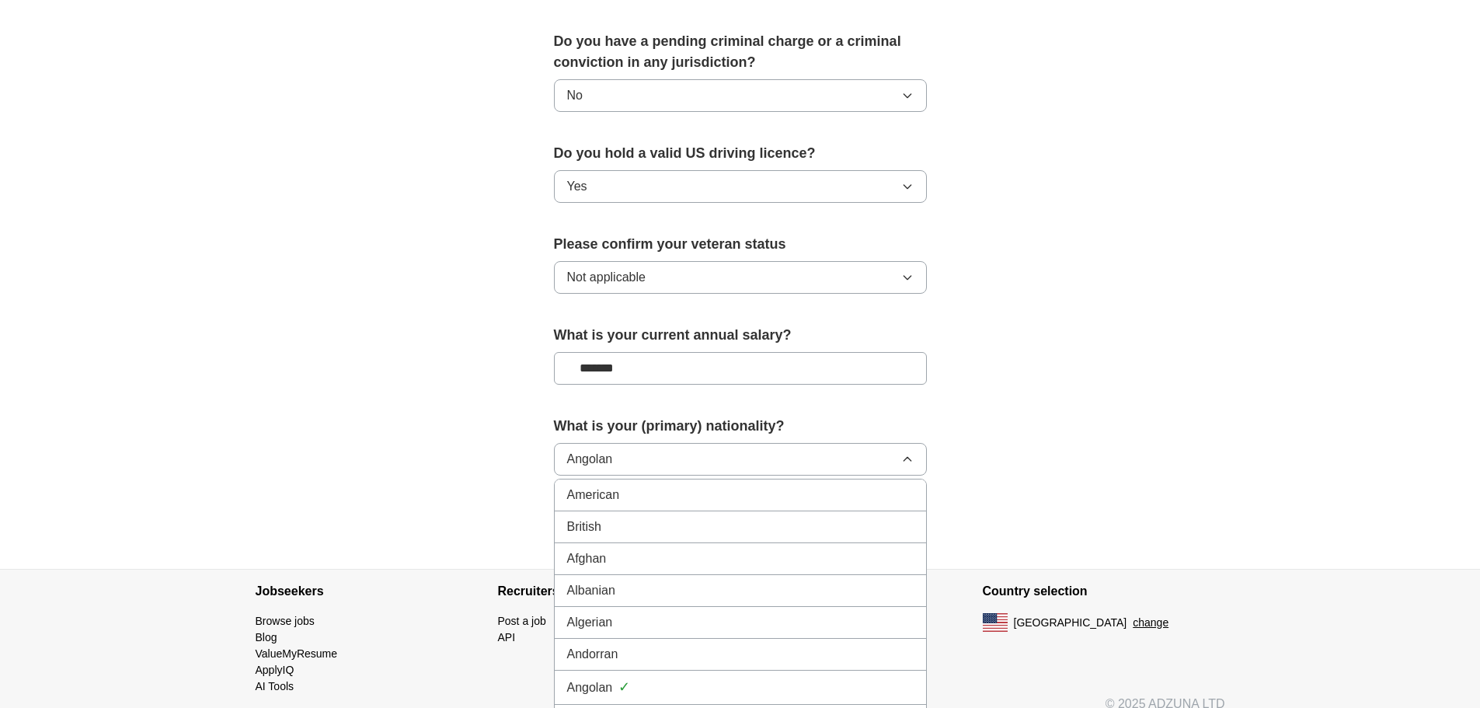
click at [670, 677] on div "Angolan ✓" at bounding box center [740, 687] width 346 height 21
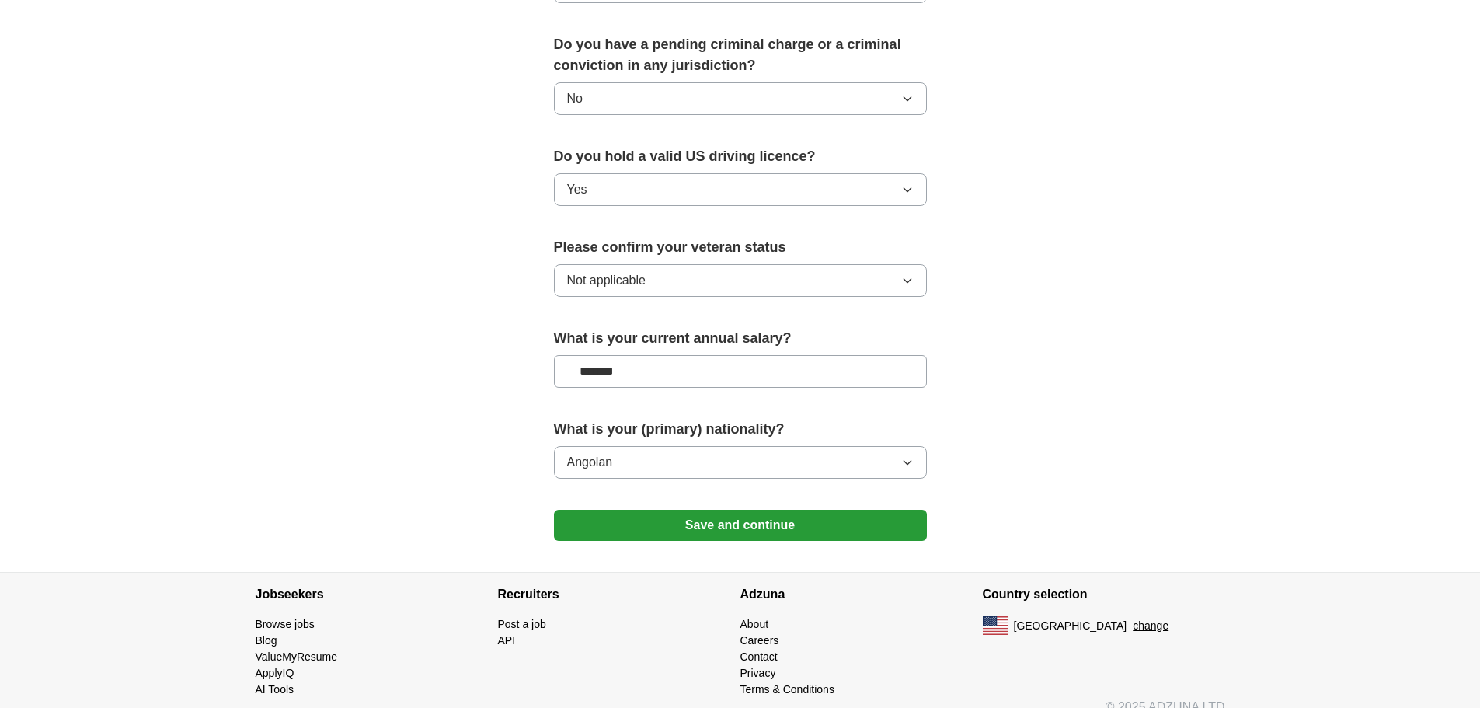
click at [779, 457] on button "Angolan" at bounding box center [740, 462] width 373 height 33
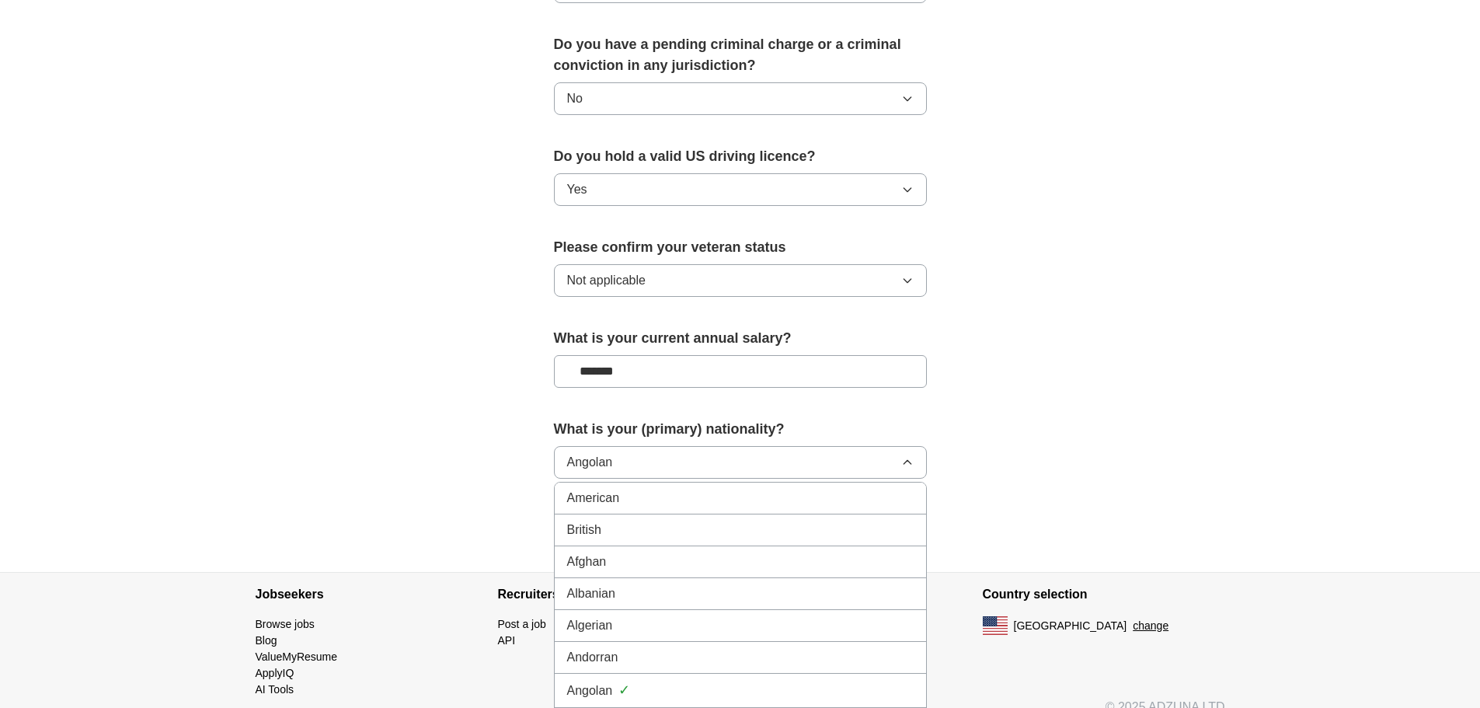
click at [707, 489] on div "American" at bounding box center [740, 498] width 346 height 19
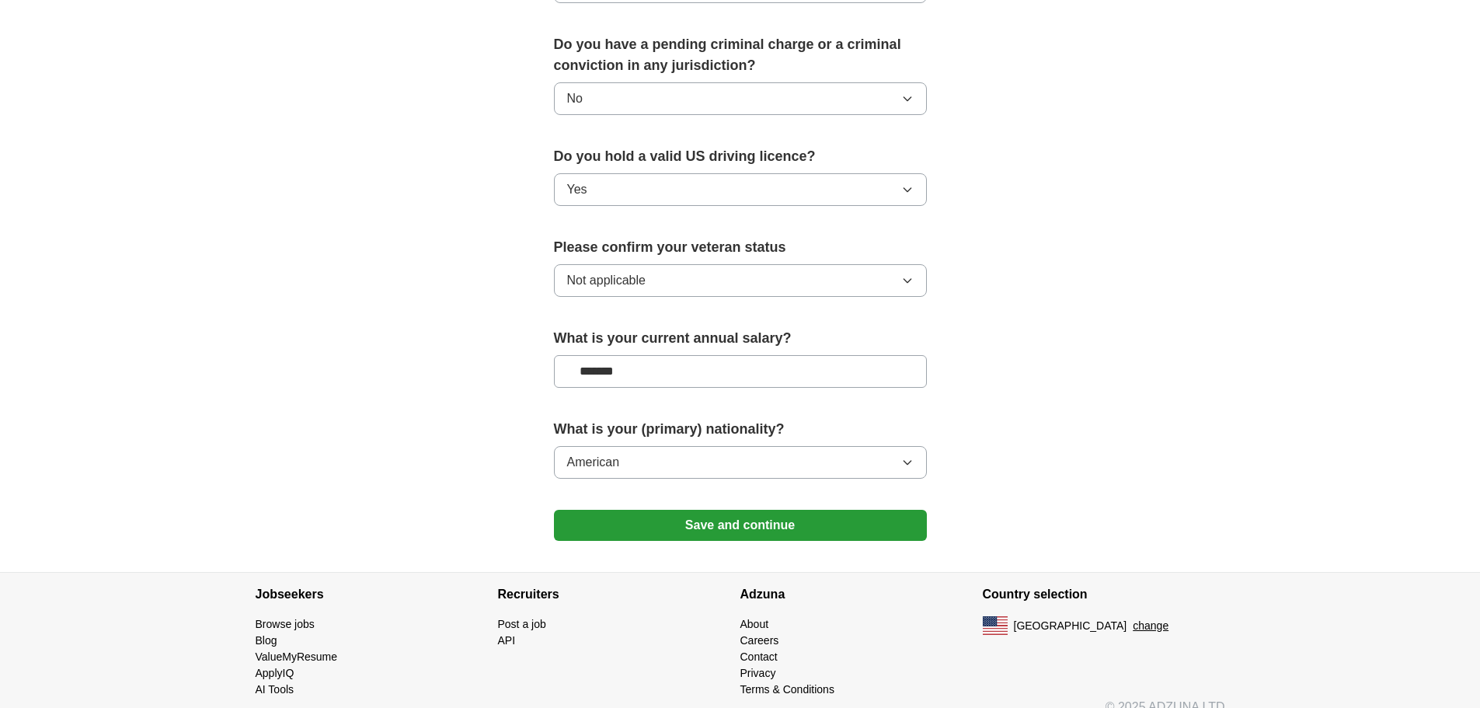
click at [748, 510] on button "Save and continue" at bounding box center [740, 525] width 373 height 31
